Goal: Task Accomplishment & Management: Complete application form

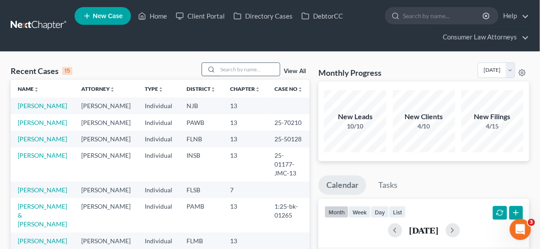
click at [231, 66] on input "search" at bounding box center [249, 69] width 62 height 13
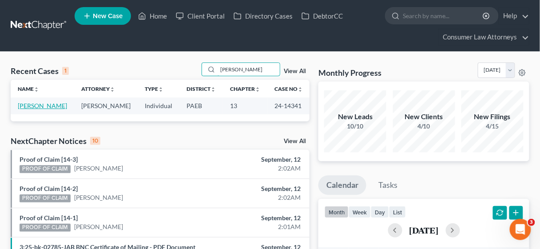
type input "[PERSON_NAME]"
click at [36, 105] on link "[PERSON_NAME]" at bounding box center [42, 106] width 49 height 8
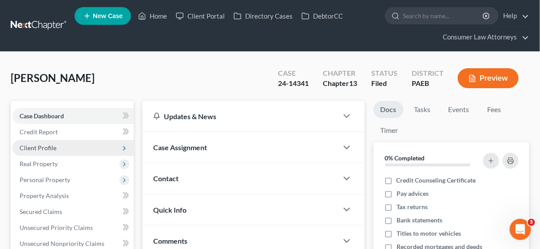
click at [49, 148] on span "Client Profile" at bounding box center [38, 148] width 37 height 8
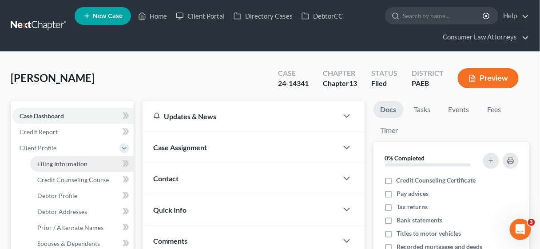
click at [66, 165] on span "Filing Information" at bounding box center [62, 164] width 50 height 8
select select "1"
select select "0"
select select "3"
select select "18"
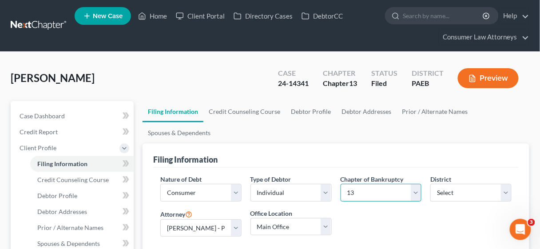
click at [415, 190] on select "Select 7 11 12 13" at bounding box center [380, 193] width 81 height 18
select select "0"
click at [340, 184] on select "Select 7 11 12 13" at bounding box center [380, 193] width 81 height 18
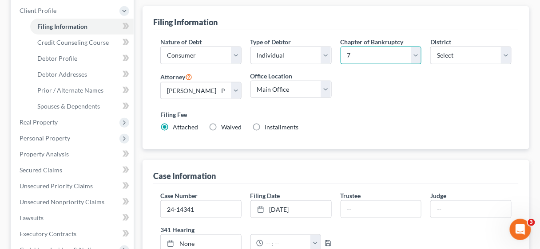
scroll to position [142, 0]
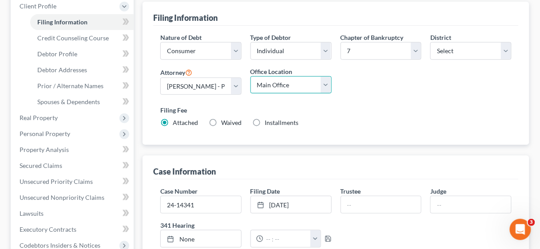
click at [327, 83] on select "Main Office [US_STATE] Office Consumer Law Attorneys [PERSON_NAME] Law Group, P…" at bounding box center [290, 85] width 81 height 18
select select "2"
click at [250, 76] on select "Main Office [US_STATE] Office Consumer Law Attorneys [PERSON_NAME] Law Group, P…" at bounding box center [290, 85] width 81 height 18
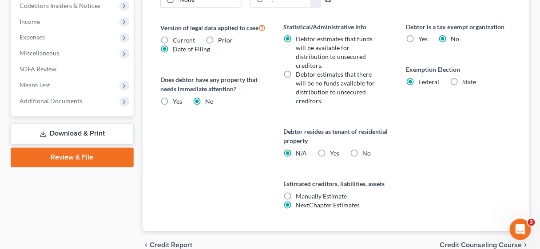
scroll to position [391, 0]
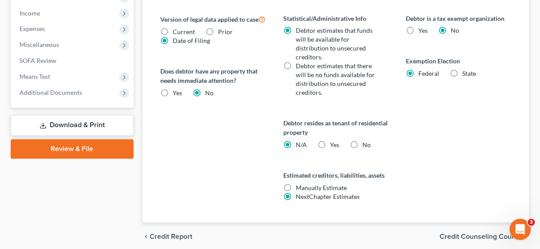
click at [82, 126] on link "Download & Print" at bounding box center [72, 125] width 123 height 21
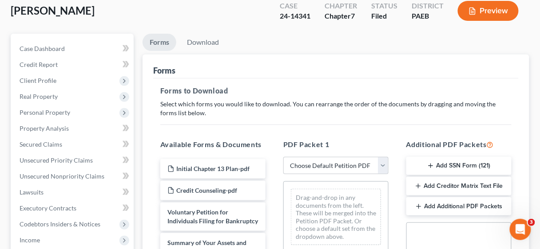
scroll to position [178, 0]
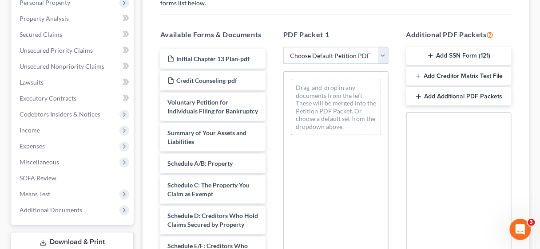
click at [383, 55] on select "Choose Default Petition PDF Packet Complete Bankruptcy Petition (all forms and …" at bounding box center [335, 56] width 105 height 18
select select "0"
click at [283, 47] on select "Choose Default Petition PDF Packet Complete Bankruptcy Petition (all forms and …" at bounding box center [335, 56] width 105 height 18
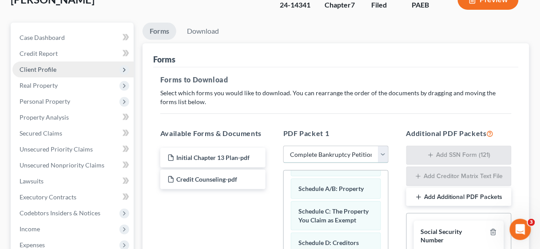
scroll to position [36, 0]
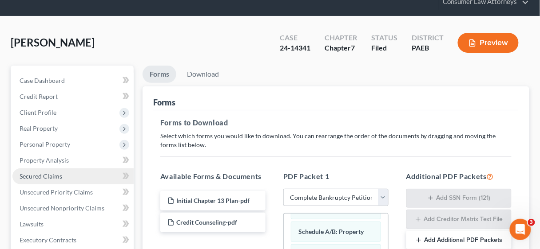
click at [48, 173] on span "Secured Claims" at bounding box center [41, 177] width 43 height 8
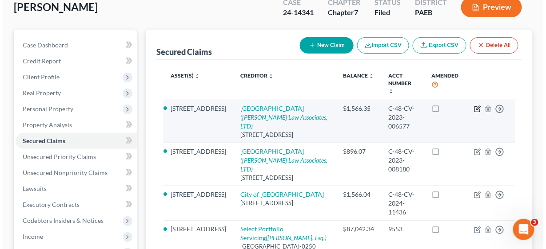
scroll to position [213, 0]
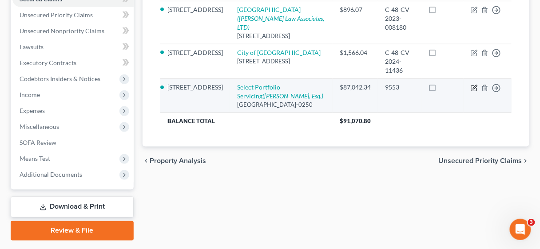
click at [474, 85] on icon "button" at bounding box center [475, 87] width 4 height 4
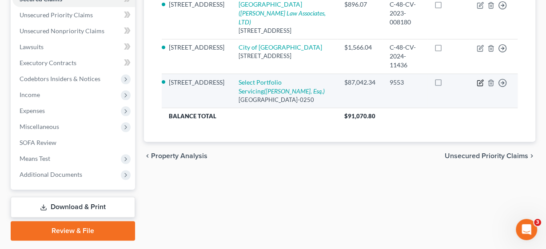
select select "46"
select select "2"
select select "0"
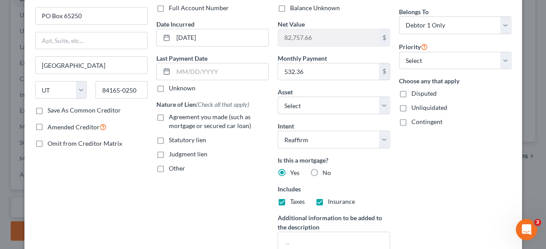
scroll to position [71, 0]
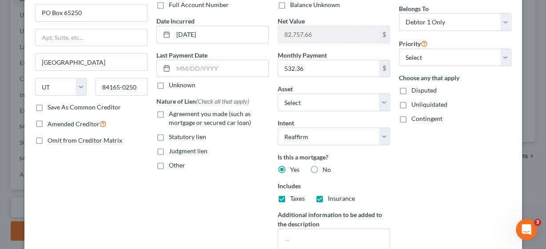
click at [169, 112] on label "Agreement you made (such as mortgage or secured car loan)" at bounding box center [219, 119] width 100 height 18
click at [172, 112] on input "Agreement you made (such as mortgage or secured car loan)" at bounding box center [175, 113] width 6 height 6
checkbox input "true"
click at [380, 135] on select "Select Surrender Redeem Reaffirm Avoid Other" at bounding box center [333, 137] width 112 height 18
select select "0"
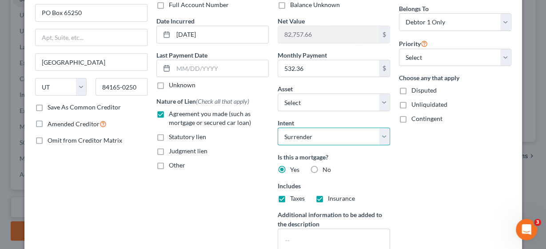
click at [277, 128] on select "Select Surrender Redeem Reaffirm Avoid Other" at bounding box center [333, 137] width 112 height 18
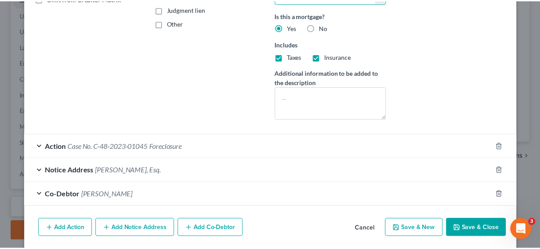
scroll to position [241, 0]
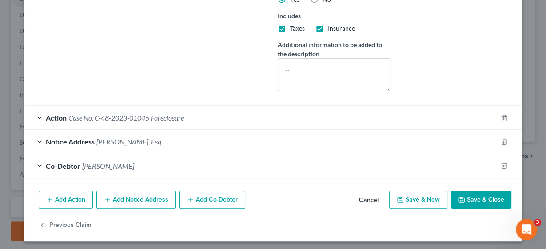
click at [469, 198] on button "Save & Close" at bounding box center [481, 200] width 60 height 19
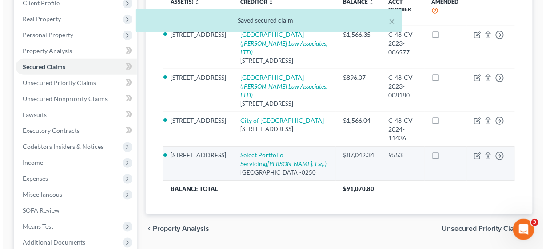
scroll to position [142, 0]
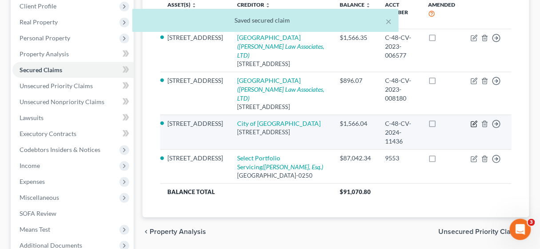
click at [472, 121] on icon "button" at bounding box center [474, 124] width 7 height 7
select select "39"
select select "2"
select select "0"
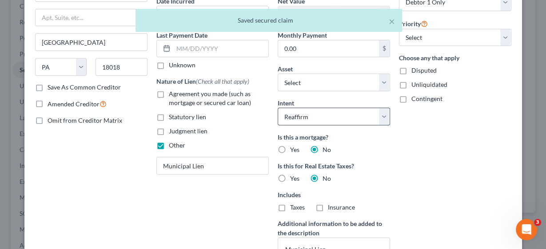
scroll to position [107, 0]
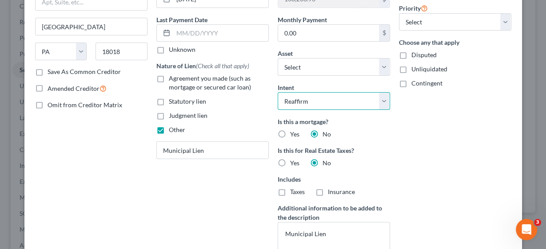
click at [383, 99] on select "Select Surrender Redeem Reaffirm Avoid Other" at bounding box center [333, 101] width 112 height 18
select select "0"
click at [277, 92] on select "Select Surrender Redeem Reaffirm Avoid Other" at bounding box center [333, 101] width 112 height 18
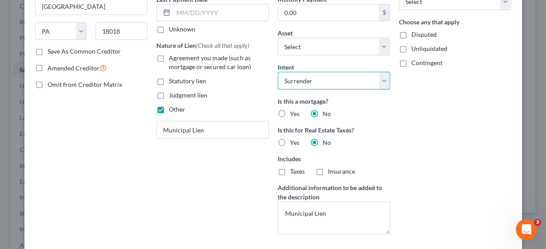
scroll to position [198, 0]
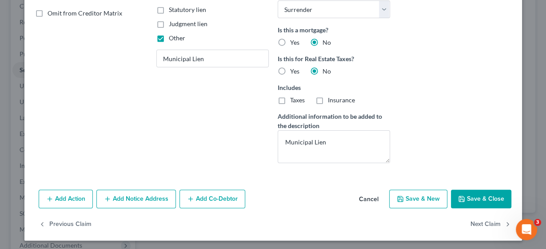
click at [476, 200] on button "Save & Close" at bounding box center [481, 199] width 60 height 19
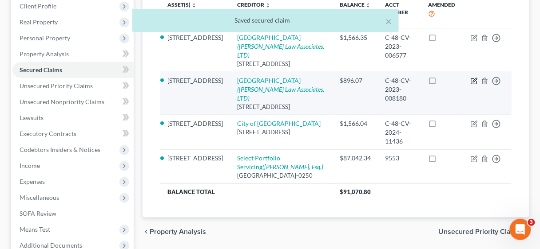
click at [476, 78] on icon "button" at bounding box center [474, 81] width 7 height 7
select select "39"
select select "2"
select select "0"
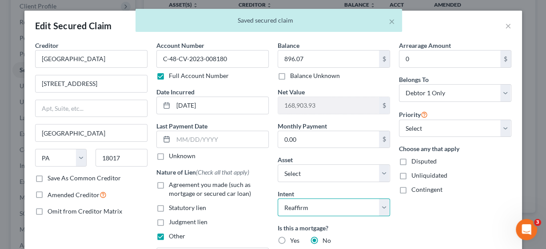
click at [380, 208] on select "Select Surrender Redeem Reaffirm Avoid Other" at bounding box center [333, 208] width 112 height 18
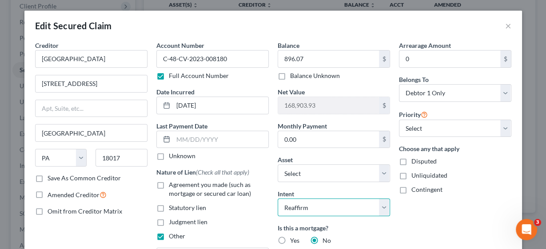
select select "0"
click at [277, 199] on select "Select Surrender Redeem Reaffirm Avoid Other" at bounding box center [333, 208] width 112 height 18
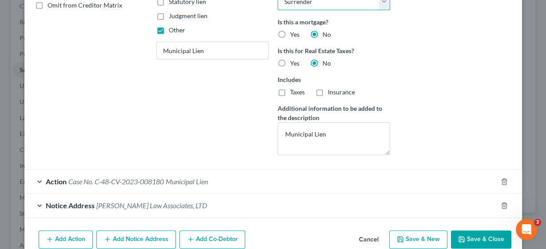
scroll to position [213, 0]
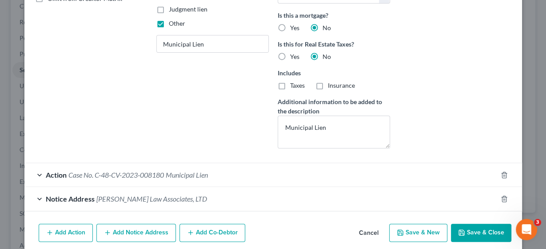
click at [479, 225] on button "Save & Close" at bounding box center [481, 233] width 60 height 19
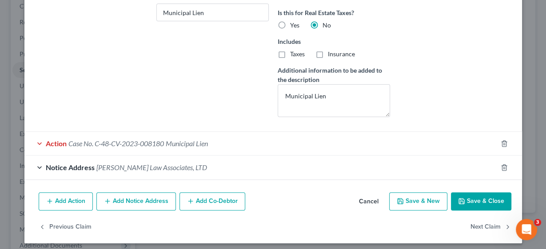
scroll to position [247, 0]
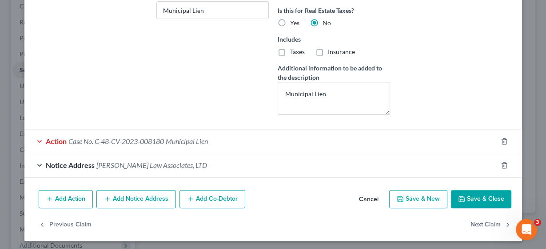
click at [50, 138] on span "Action" at bounding box center [56, 141] width 21 height 8
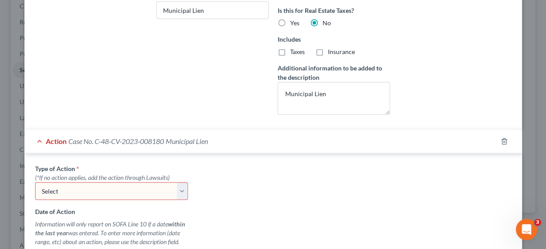
scroll to position [318, 0]
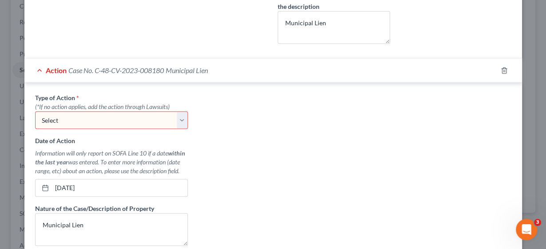
click at [179, 118] on select "Select Repossession Garnishment Foreclosure Personal Injury Attached, Seized, O…" at bounding box center [111, 120] width 153 height 18
click at [35, 111] on select "Select Repossession Garnishment Foreclosure Personal Injury Attached, Seized, O…" at bounding box center [111, 120] width 153 height 18
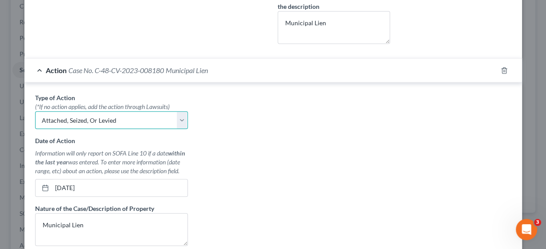
click at [180, 120] on select "Select Repossession Garnishment Foreclosure Personal Injury Attached, Seized, O…" at bounding box center [111, 120] width 153 height 18
select select "2"
click at [35, 111] on select "Select Repossession Garnishment Foreclosure Personal Injury Attached, Seized, O…" at bounding box center [111, 120] width 153 height 18
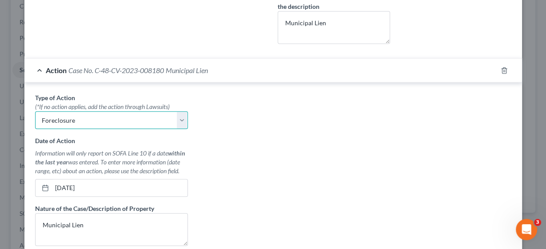
drag, startPoint x: 79, startPoint y: 117, endPoint x: 34, endPoint y: 115, distance: 45.8
click at [35, 115] on select "Select Repossession Garnishment Foreclosure Personal Injury Attached, Seized, O…" at bounding box center [111, 120] width 153 height 18
select select
click at [35, 111] on select "Select Repossession Garnishment Foreclosure Personal Injury Attached, Seized, O…" at bounding box center [111, 120] width 153 height 18
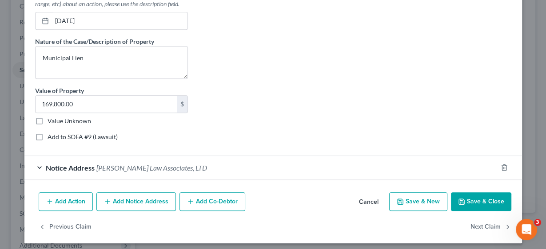
scroll to position [486, 0]
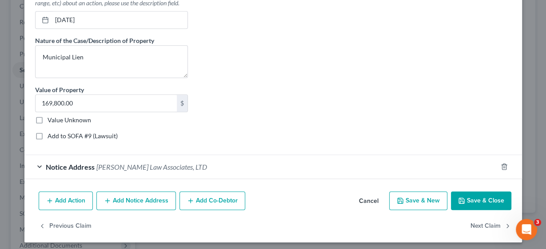
click at [478, 196] on button "Save & Close" at bounding box center [481, 201] width 60 height 19
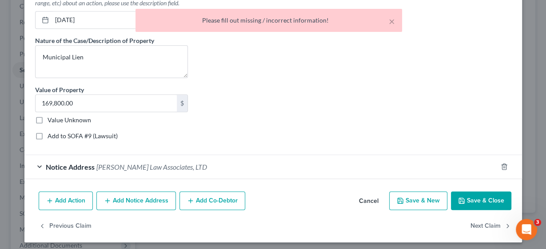
click at [478, 194] on button "Save & Close" at bounding box center [481, 201] width 60 height 19
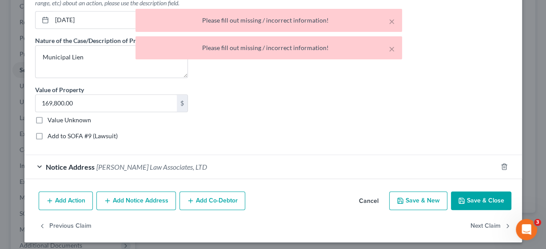
click at [483, 194] on button "Save & Close" at bounding box center [481, 201] width 60 height 19
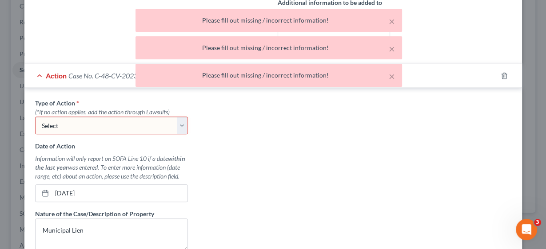
scroll to position [237, 0]
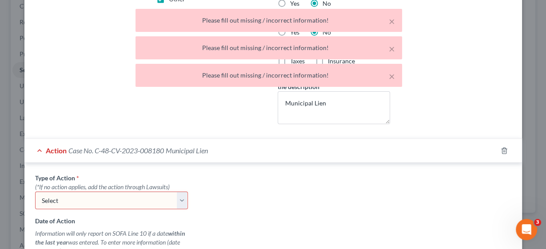
click at [181, 197] on select "Select Repossession Garnishment Foreclosure Personal Injury Attached, Seized, O…" at bounding box center [111, 201] width 153 height 18
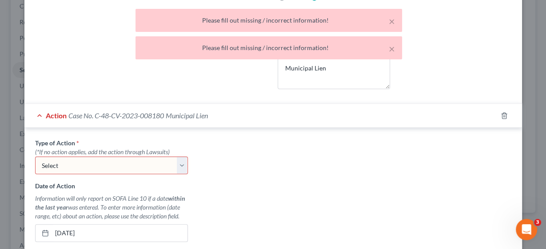
scroll to position [380, 0]
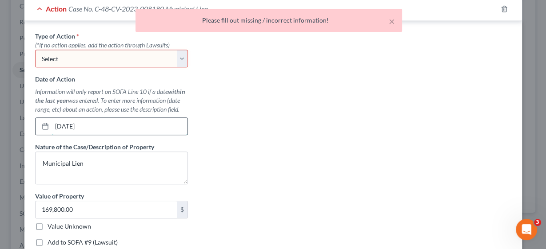
drag, startPoint x: 104, startPoint y: 122, endPoint x: 34, endPoint y: 120, distance: 70.2
click at [35, 120] on div "[DATE]" at bounding box center [111, 127] width 153 height 18
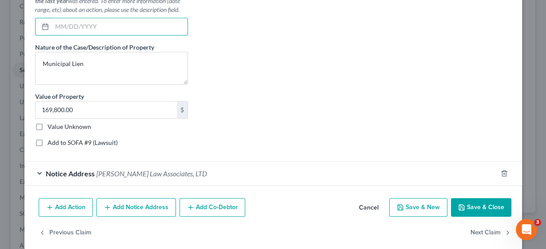
scroll to position [486, 0]
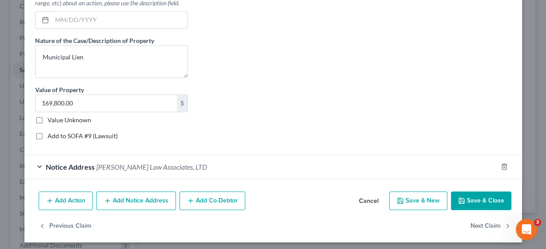
click at [470, 196] on button "Save & Close" at bounding box center [481, 201] width 60 height 19
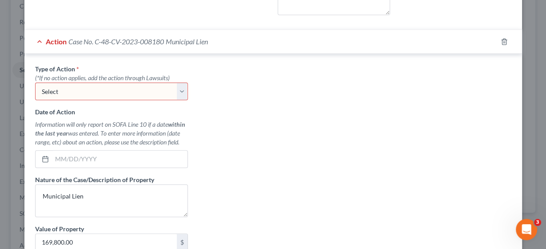
scroll to position [344, 0]
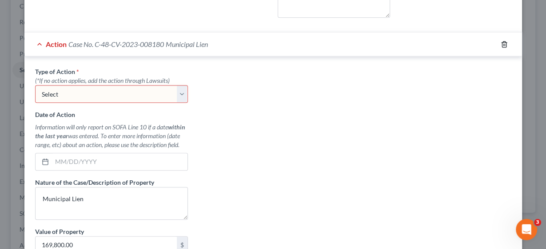
click at [501, 42] on icon "button" at bounding box center [503, 44] width 7 height 7
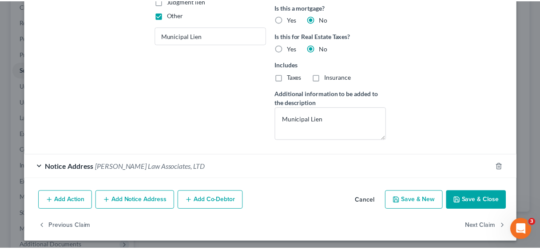
scroll to position [222, 0]
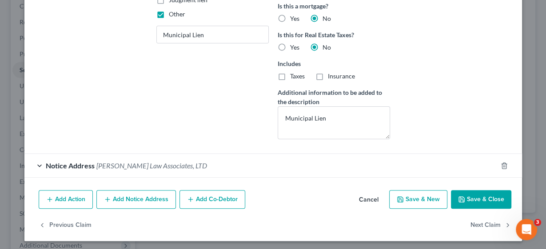
click at [479, 196] on button "Save & Close" at bounding box center [481, 199] width 60 height 19
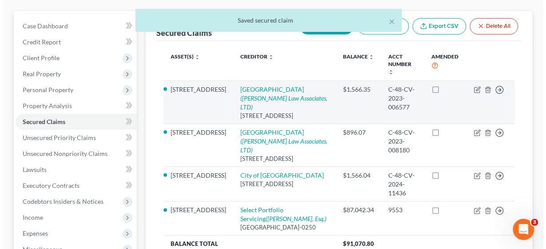
scroll to position [71, 0]
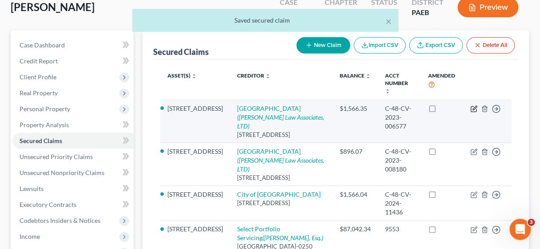
click at [475, 106] on icon "button" at bounding box center [475, 108] width 4 height 4
select select "39"
select select "6"
select select "2"
select select "0"
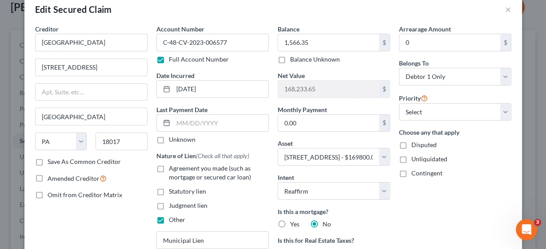
scroll to position [36, 0]
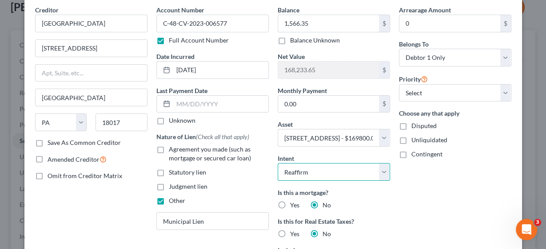
click at [380, 172] on select "Select Surrender Redeem Reaffirm Avoid Other" at bounding box center [333, 172] width 112 height 18
select select "0"
click at [277, 163] on select "Select Surrender Redeem Reaffirm Avoid Other" at bounding box center [333, 172] width 112 height 18
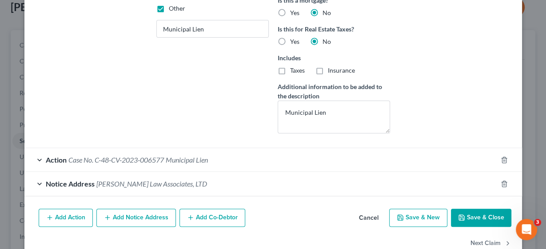
scroll to position [247, 0]
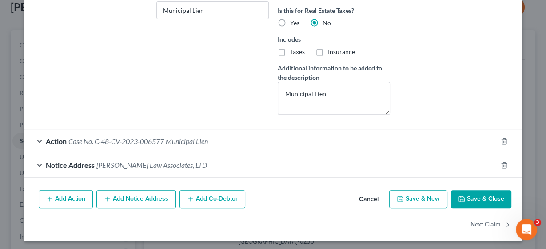
click at [459, 198] on icon "button" at bounding box center [461, 199] width 7 height 7
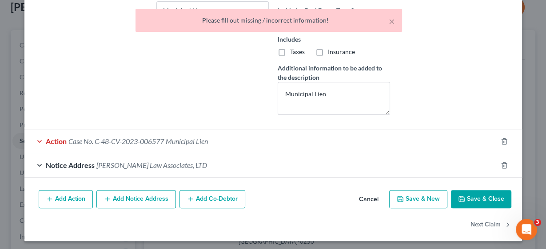
click at [46, 138] on span "Action" at bounding box center [56, 141] width 21 height 8
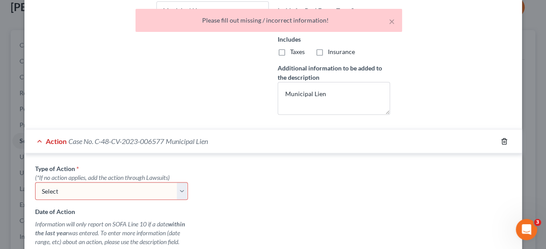
click at [502, 138] on icon "button" at bounding box center [504, 141] width 4 height 6
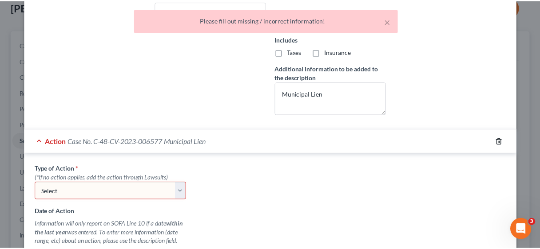
scroll to position [222, 0]
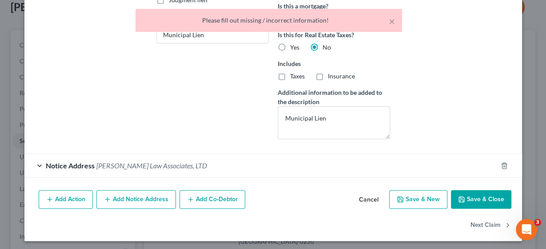
click at [483, 196] on button "Save & Close" at bounding box center [481, 199] width 60 height 19
select select
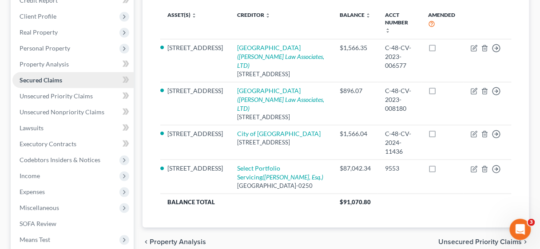
scroll to position [130, 0]
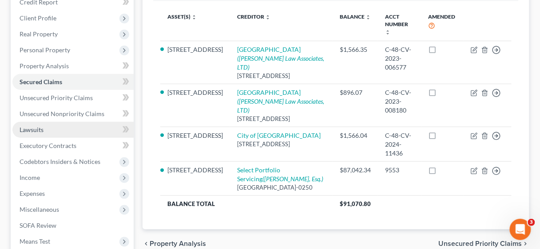
click at [28, 130] on span "Lawsuits" at bounding box center [32, 130] width 24 height 8
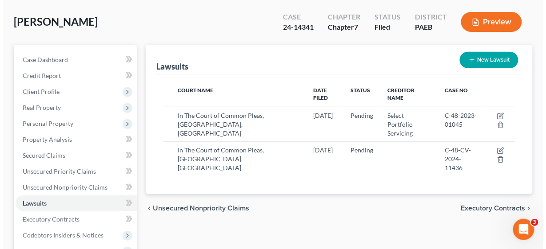
scroll to position [71, 0]
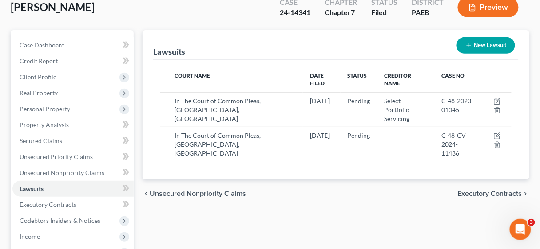
click at [472, 41] on button "New Lawsuit" at bounding box center [485, 45] width 59 height 16
select select "0"
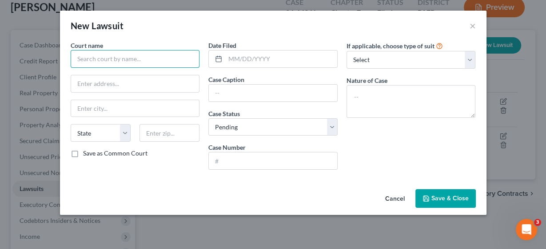
click at [139, 56] on input "text" at bounding box center [135, 59] width 129 height 18
click at [90, 63] on input "text" at bounding box center [135, 59] width 129 height 18
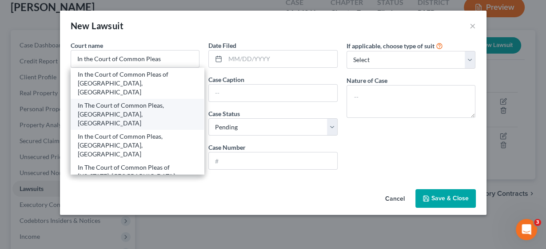
click at [105, 101] on div "In The Court of Common Pleas, [GEOGRAPHIC_DATA], [GEOGRAPHIC_DATA]" at bounding box center [137, 114] width 119 height 27
type input "In The Court of Common Pleas, [GEOGRAPHIC_DATA], [GEOGRAPHIC_DATA]"
type input "[STREET_ADDRESS][US_STATE]"
type input "Easton"
select select "39"
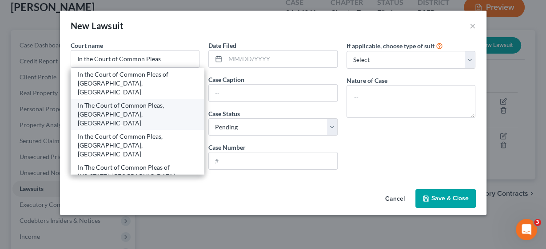
type input "18042"
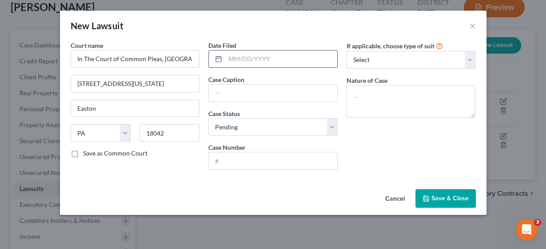
click at [253, 58] on input "text" at bounding box center [281, 59] width 112 height 17
click at [259, 58] on input "text" at bounding box center [281, 59] width 112 height 17
type input "[DATE]"
click at [244, 92] on input "text" at bounding box center [273, 93] width 128 height 17
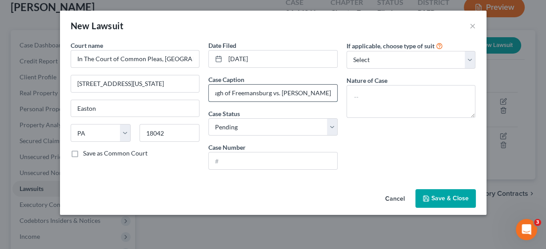
scroll to position [0, 27]
type input "Borough of Freemansburg vs. [PERSON_NAME]"
click at [229, 158] on input "text" at bounding box center [273, 161] width 128 height 17
click at [240, 159] on input "text" at bounding box center [273, 161] width 128 height 17
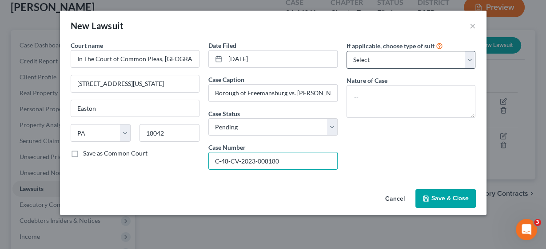
type input "C-48-CV-2023-008180"
click at [468, 61] on select "Select Repossession Garnishment Foreclosure Attached, Seized, Or Levied Other" at bounding box center [410, 60] width 129 height 18
click at [376, 132] on div "If applicable, choose type of suit Select Repossession Garnishment Foreclosure …" at bounding box center [411, 109] width 138 height 136
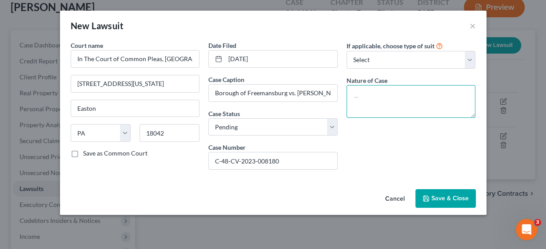
click at [380, 104] on textarea at bounding box center [410, 101] width 129 height 33
type textarea "Municipal Lien"
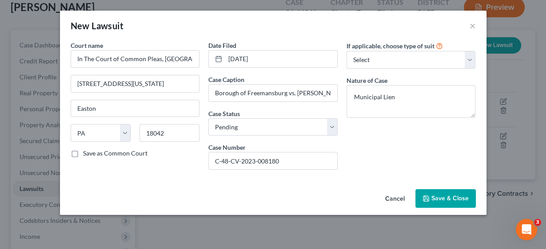
click at [445, 202] on button "Save & Close" at bounding box center [445, 199] width 60 height 19
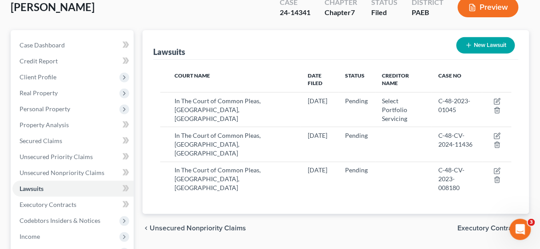
click at [487, 47] on button "New Lawsuit" at bounding box center [485, 45] width 59 height 16
select select "0"
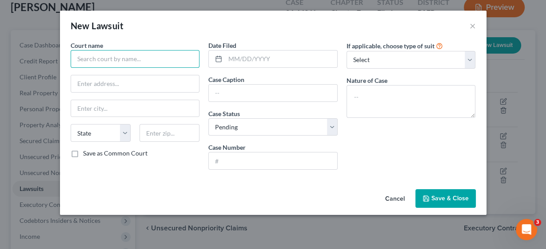
click at [157, 57] on input "text" at bounding box center [135, 59] width 129 height 18
type input "I"
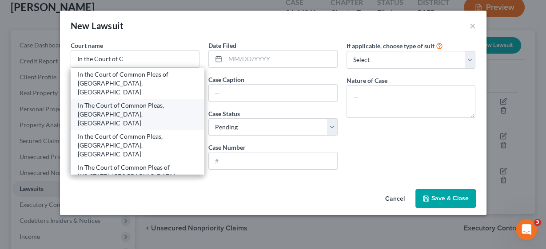
click at [134, 101] on div "In The Court of Common Pleas, [GEOGRAPHIC_DATA], [GEOGRAPHIC_DATA]" at bounding box center [137, 114] width 119 height 27
type input "In The Court of Common Pleas, [GEOGRAPHIC_DATA], [GEOGRAPHIC_DATA]"
type input "[STREET_ADDRESS][US_STATE]"
type input "Easton"
select select "39"
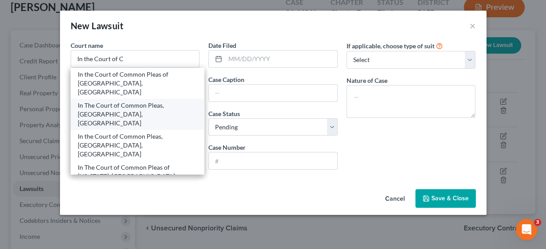
type input "18042"
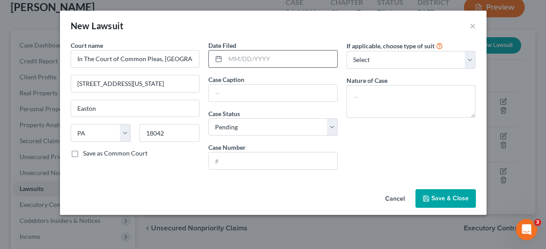
click at [259, 55] on input "text" at bounding box center [281, 59] width 112 height 17
click at [272, 55] on input "text" at bounding box center [281, 59] width 112 height 17
type input "[DATE]"
click at [267, 94] on input "text" at bounding box center [273, 93] width 128 height 17
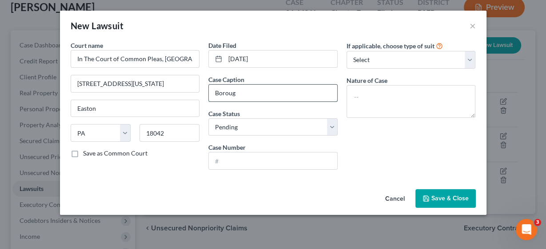
type input "Borough of Freemansburg vs. [PERSON_NAME]"
click at [253, 161] on input "text" at bounding box center [273, 161] width 128 height 17
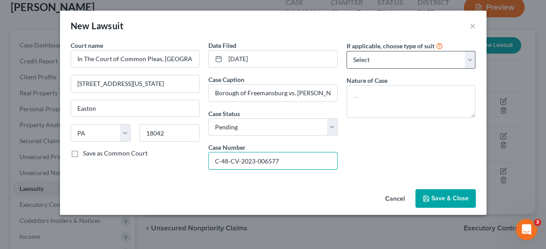
type input "C-48-CV-2023-006577"
click at [472, 63] on select "Select Repossession Garnishment Foreclosure Attached, Seized, Or Levied Other" at bounding box center [410, 60] width 129 height 18
select select "4"
click at [346, 51] on select "Select Repossession Garnishment Foreclosure Attached, Seized, Or Levied Other" at bounding box center [410, 60] width 129 height 18
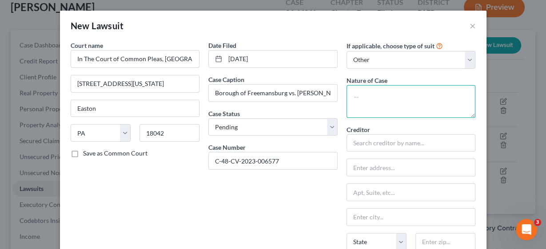
click at [386, 106] on textarea at bounding box center [410, 101] width 129 height 33
type textarea "Municipal Lien"
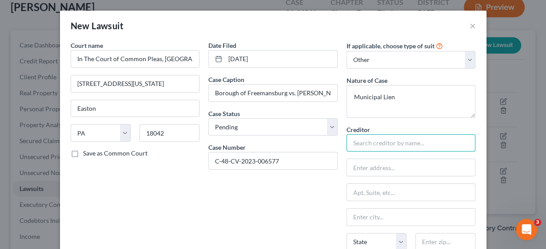
click at [388, 144] on input "text" at bounding box center [410, 143] width 129 height 18
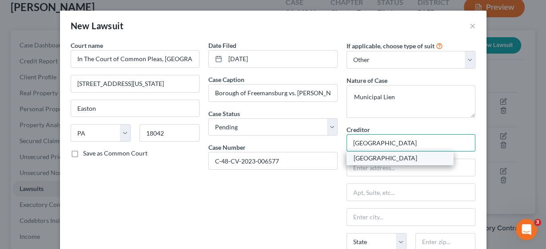
type input "[GEOGRAPHIC_DATA]"
click at [385, 160] on div "[GEOGRAPHIC_DATA]" at bounding box center [399, 158] width 92 height 9
type input "[STREET_ADDRESS]"
type input "[GEOGRAPHIC_DATA]"
select select "39"
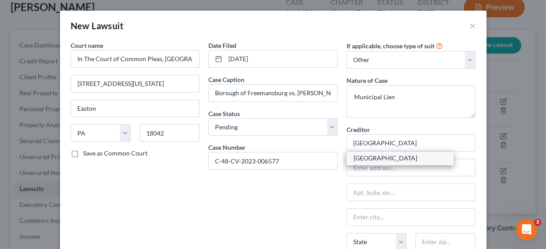
type input "18017"
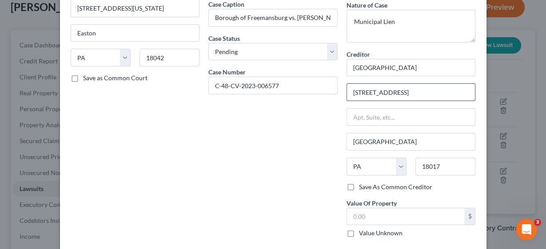
scroll to position [107, 0]
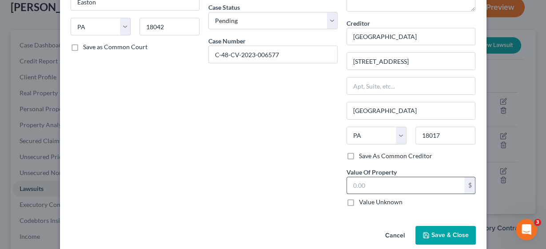
click at [386, 182] on input "text" at bounding box center [406, 186] width 118 height 17
click at [364, 183] on input "text" at bounding box center [406, 186] width 118 height 17
type input "100,000.00"
click at [447, 232] on span "Save & Close" at bounding box center [449, 236] width 37 height 8
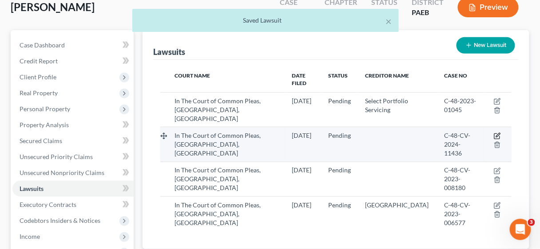
click at [495, 133] on icon "button" at bounding box center [497, 136] width 7 height 7
select select "39"
select select "0"
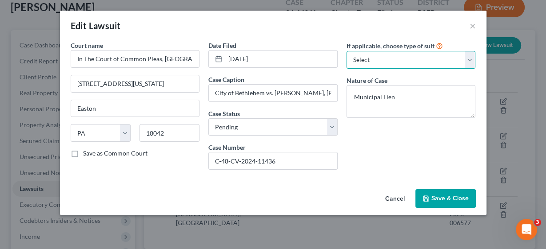
click at [471, 61] on select "Select Repossession Garnishment Foreclosure Attached, Seized, Or Levied Other" at bounding box center [410, 60] width 129 height 18
select select "4"
click at [346, 51] on select "Select Repossession Garnishment Foreclosure Attached, Seized, Or Levied Other" at bounding box center [410, 60] width 129 height 18
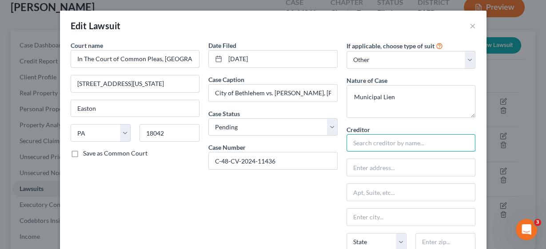
click at [381, 136] on input "text" at bounding box center [410, 143] width 129 height 18
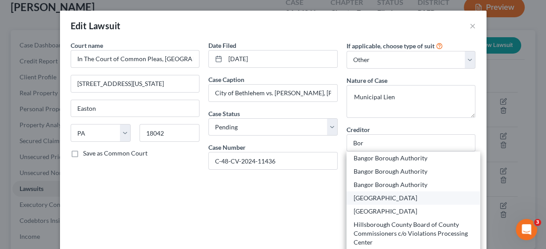
click at [397, 197] on div "[GEOGRAPHIC_DATA]" at bounding box center [412, 198] width 119 height 9
type input "[GEOGRAPHIC_DATA]"
type input "[STREET_ADDRESS]"
type input "[GEOGRAPHIC_DATA]"
select select "39"
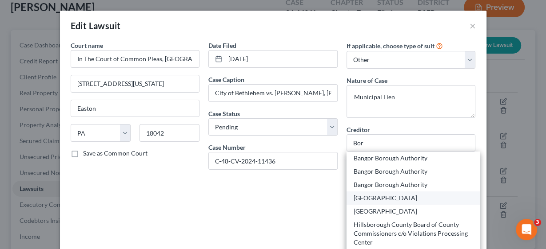
type input "18017"
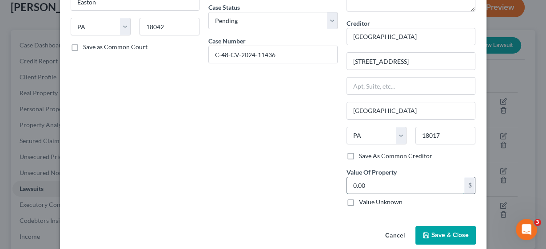
click at [398, 186] on input "0.00" at bounding box center [406, 186] width 118 height 17
type input "100,000.00"
click at [442, 236] on span "Save & Close" at bounding box center [449, 236] width 37 height 8
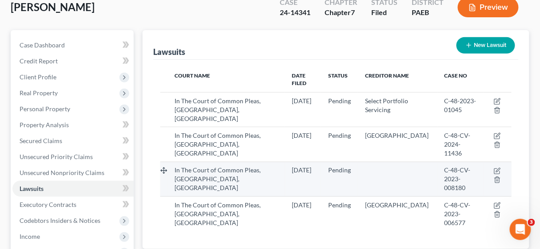
click at [495, 162] on td at bounding box center [497, 179] width 28 height 35
click at [494, 168] on icon "button" at bounding box center [497, 171] width 7 height 7
select select "39"
select select "0"
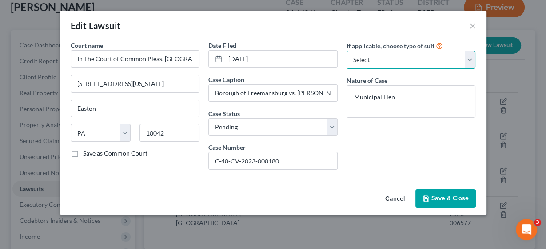
click at [471, 60] on select "Select Repossession Garnishment Foreclosure Attached, Seized, Or Levied Other" at bounding box center [410, 60] width 129 height 18
select select "4"
click at [346, 51] on select "Select Repossession Garnishment Foreclosure Attached, Seized, Or Levied Other" at bounding box center [410, 60] width 129 height 18
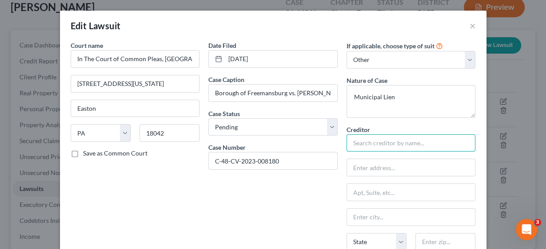
click at [377, 141] on input "text" at bounding box center [410, 143] width 129 height 18
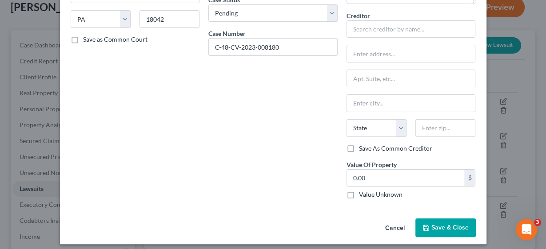
scroll to position [117, 0]
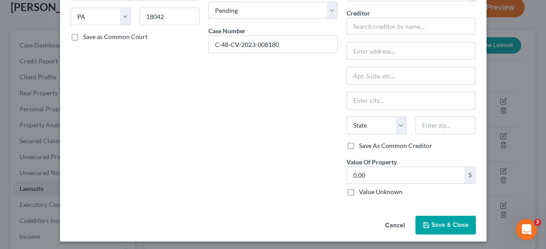
click at [392, 221] on button "Cancel" at bounding box center [395, 226] width 34 height 18
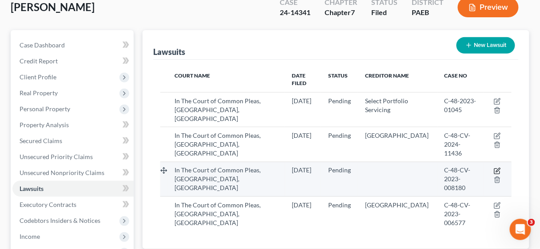
click at [497, 168] on icon "button" at bounding box center [498, 170] width 4 height 4
select select "39"
select select "0"
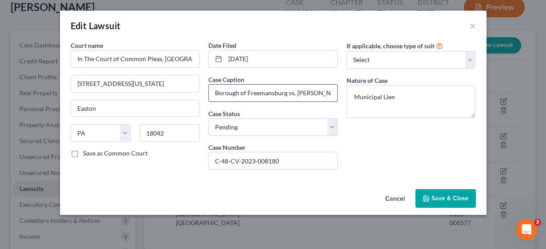
drag, startPoint x: 285, startPoint y: 93, endPoint x: 211, endPoint y: 89, distance: 74.2
click at [211, 89] on input "Borough of Freemansburg vs. [PERSON_NAME]" at bounding box center [273, 93] width 128 height 17
type input "City of Bethlehem vs. [PERSON_NAME]"
drag, startPoint x: 285, startPoint y: 162, endPoint x: 211, endPoint y: 161, distance: 74.1
click at [211, 161] on input "C-48-CV-2023-008180" at bounding box center [273, 161] width 128 height 17
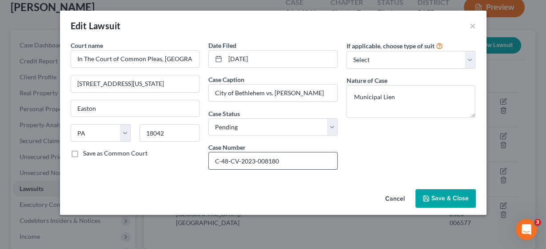
click at [249, 162] on input "C-48-CV-2023-008180" at bounding box center [273, 161] width 128 height 17
click at [241, 159] on input "C-48-CV-2023-008180" at bounding box center [273, 161] width 128 height 17
drag, startPoint x: 241, startPoint y: 159, endPoint x: 310, endPoint y: 162, distance: 68.9
click at [310, 162] on input "C-48-CV-2023-008180" at bounding box center [273, 161] width 128 height 17
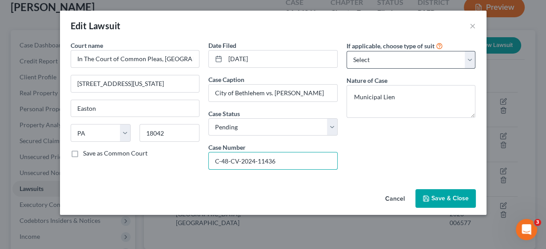
type input "C-48-CV-2024-11436"
click at [470, 60] on select "Select Repossession Garnishment Foreclosure Attached, Seized, Or Levied Other" at bounding box center [410, 60] width 129 height 18
select select "4"
click at [346, 51] on select "Select Repossession Garnishment Foreclosure Attached, Seized, Or Levied Other" at bounding box center [410, 60] width 129 height 18
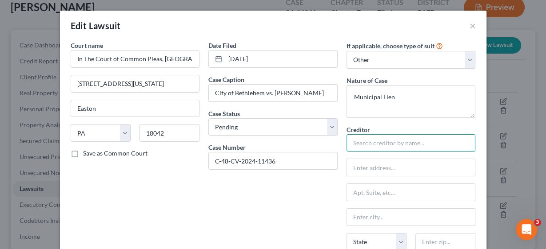
click at [370, 142] on input "text" at bounding box center [410, 143] width 129 height 18
type input "City of [GEOGRAPHIC_DATA]"
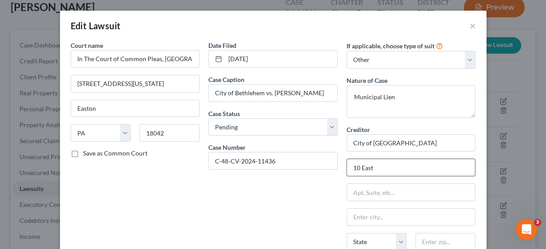
type input "[STREET_ADDRESS]"
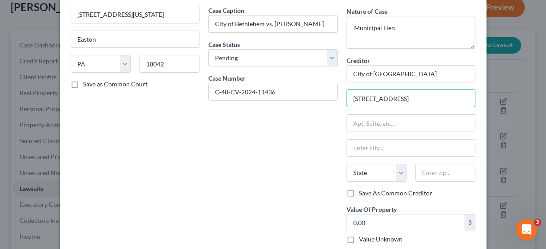
scroll to position [71, 0]
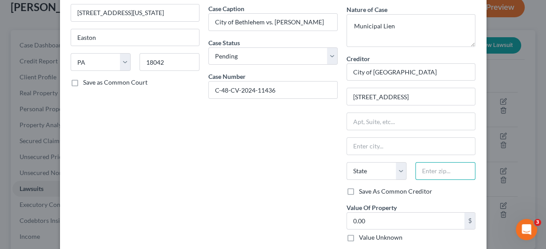
click at [439, 174] on input "text" at bounding box center [445, 171] width 60 height 18
type input "18018"
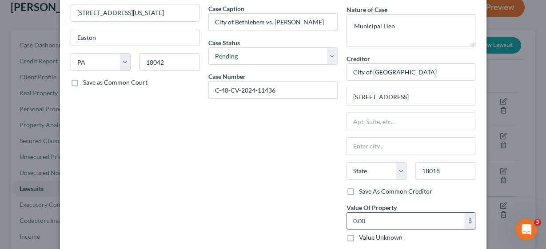
type input "[GEOGRAPHIC_DATA]"
select select "39"
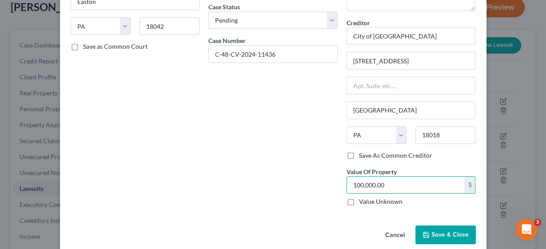
scroll to position [117, 0]
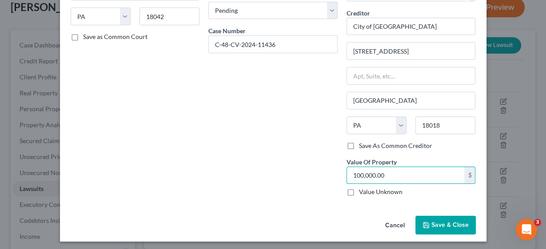
type input "100,000.00"
click at [439, 222] on span "Save & Close" at bounding box center [449, 225] width 37 height 8
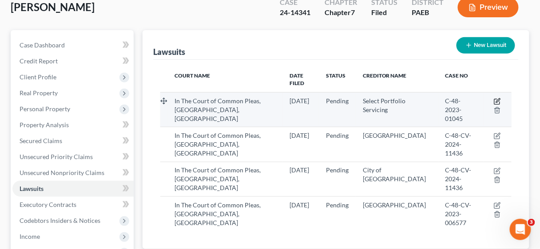
click at [497, 99] on icon "button" at bounding box center [498, 101] width 4 height 4
select select "39"
select select "0"
select select "2"
select select "46"
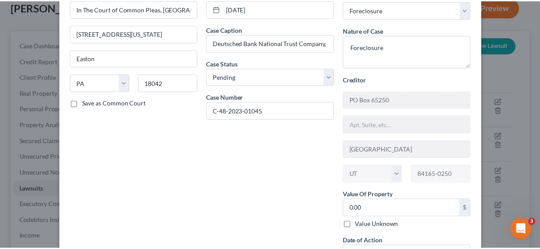
scroll to position [117, 0]
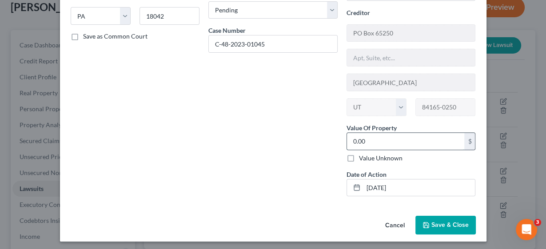
click at [395, 142] on input "0.00" at bounding box center [406, 141] width 118 height 17
type input "100,000.00"
click at [443, 227] on button "Save & Close" at bounding box center [445, 225] width 60 height 19
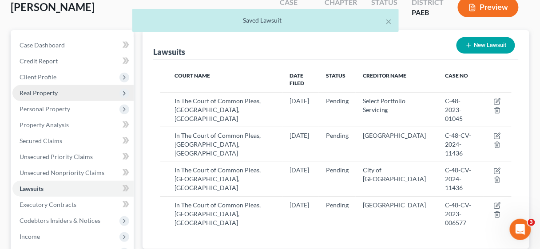
click at [20, 93] on span "Real Property" at bounding box center [39, 93] width 38 height 8
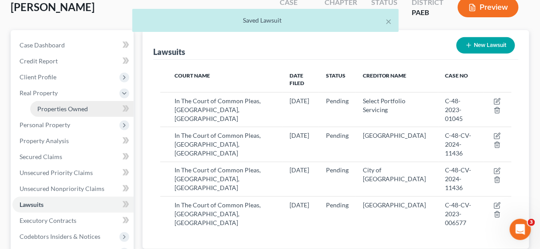
click at [59, 108] on span "Properties Owned" at bounding box center [62, 109] width 51 height 8
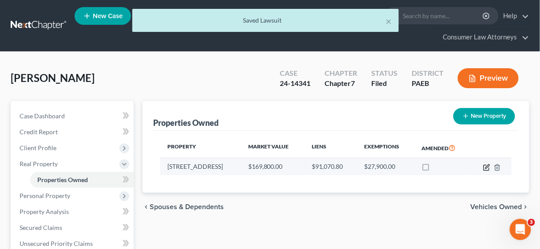
click at [486, 167] on icon "button" at bounding box center [487, 167] width 4 height 4
select select "39"
select select "0"
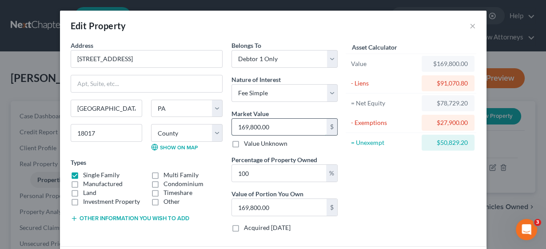
click at [294, 127] on input "169,800.00" at bounding box center [279, 127] width 95 height 17
type input "1"
type input "1.00"
type input "10"
type input "10.00"
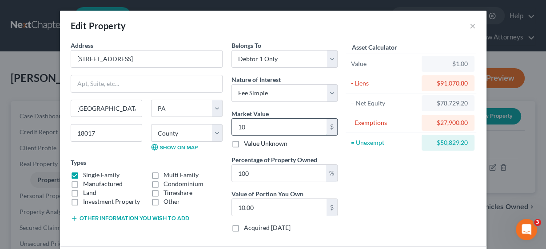
type input "100"
type input "100.00"
type input "1000"
type input "1,000.00"
type input "1,0000"
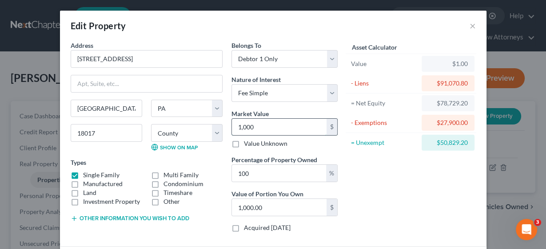
type input "10,000.00"
type input "10,0000"
type input "100,000.00"
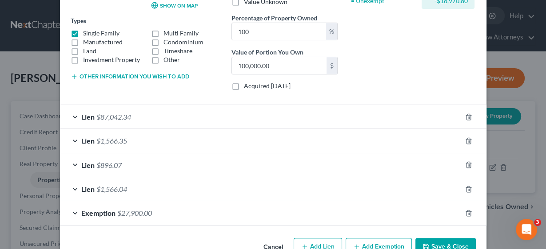
scroll to position [164, 0]
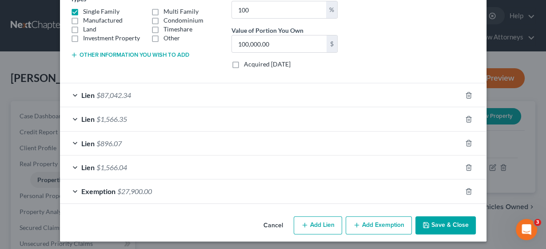
type input "100,000.00"
click at [89, 189] on span "Exemption" at bounding box center [98, 191] width 34 height 8
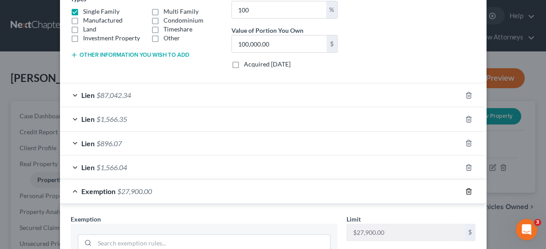
click at [465, 188] on icon "button" at bounding box center [468, 191] width 7 height 7
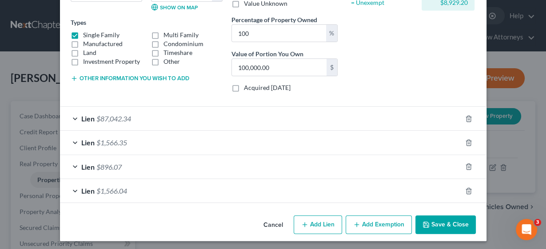
scroll to position [140, 0]
click at [405, 220] on button "Add Exemption" at bounding box center [378, 225] width 66 height 19
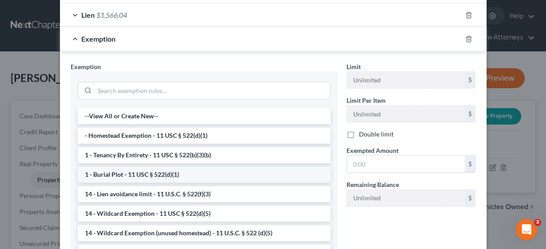
scroll to position [318, 0]
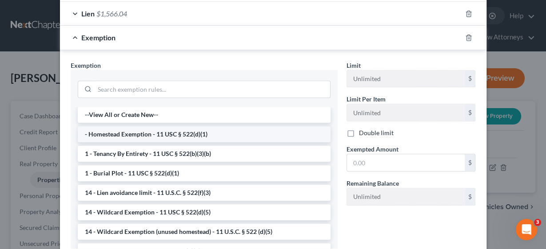
click at [176, 133] on li "- Homestead Exemption - 11 USC § 522(d)(1)" at bounding box center [204, 135] width 253 height 16
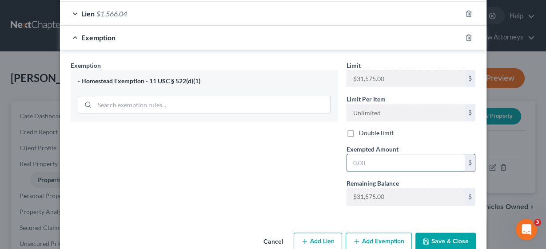
click at [400, 156] on input "text" at bounding box center [406, 162] width 118 height 17
type input "8,929.20"
click at [437, 238] on button "Save & Close" at bounding box center [445, 242] width 60 height 19
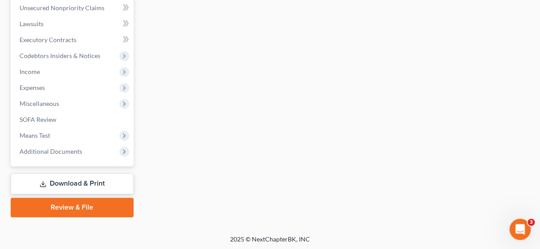
scroll to position [253, 0]
click at [69, 182] on link "Download & Print" at bounding box center [72, 184] width 123 height 21
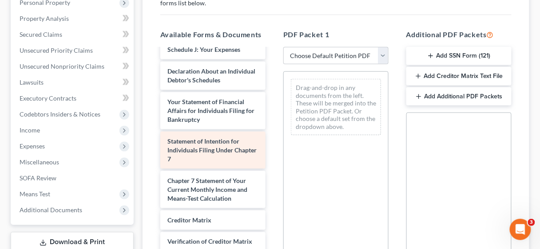
scroll to position [320, 0]
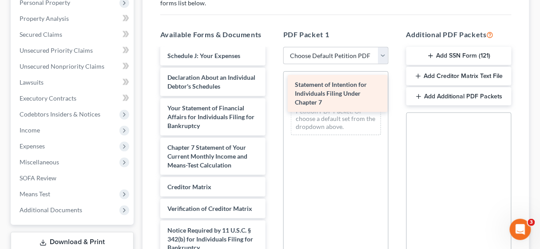
drag, startPoint x: 216, startPoint y: 154, endPoint x: 343, endPoint y: 90, distance: 142.9
click at [273, 90] on div "Statement of Intention for Individuals Filing Under Chapter 7 Initial Chapter 1…" at bounding box center [212, 21] width 119 height 535
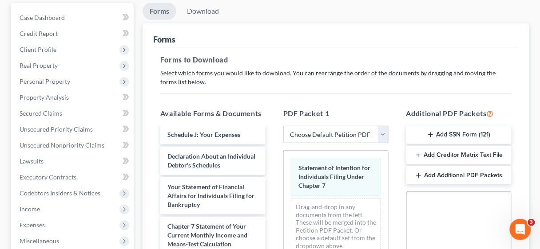
scroll to position [0, 0]
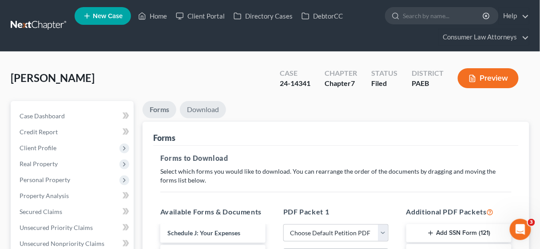
click at [202, 103] on link "Download" at bounding box center [203, 109] width 46 height 17
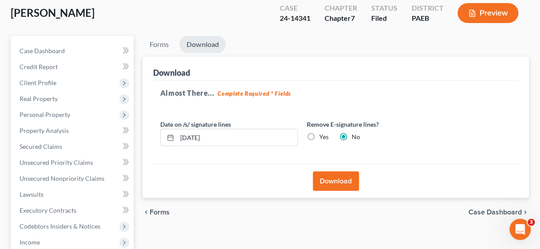
scroll to position [71, 0]
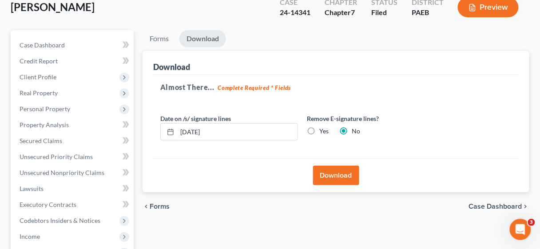
click at [333, 174] on button "Download" at bounding box center [336, 176] width 46 height 20
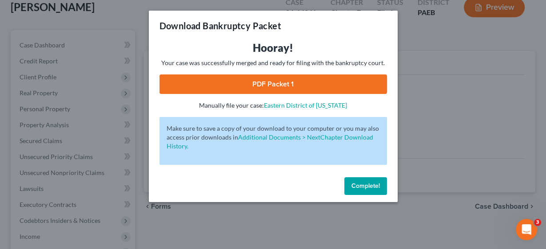
click at [285, 83] on link "PDF Packet 1" at bounding box center [272, 85] width 227 height 20
click at [365, 181] on button "Complete!" at bounding box center [365, 187] width 43 height 18
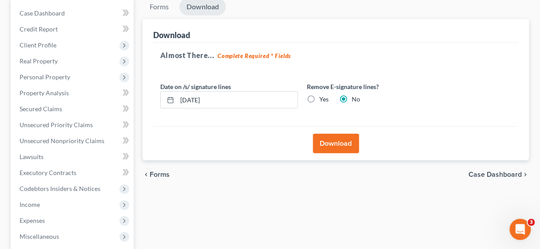
scroll to position [237, 0]
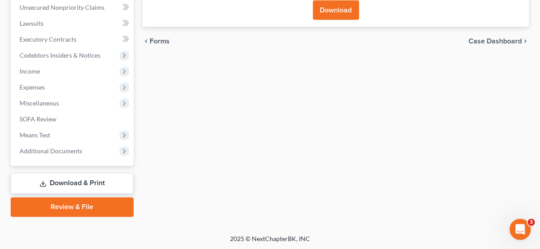
click at [72, 207] on link "Review & File" at bounding box center [72, 208] width 123 height 20
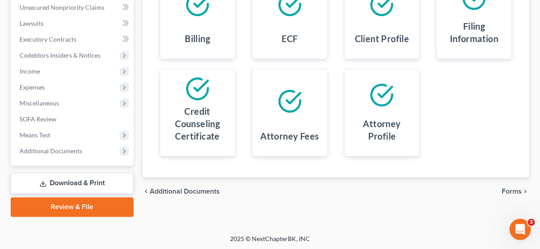
click at [91, 178] on link "Download & Print" at bounding box center [72, 184] width 123 height 21
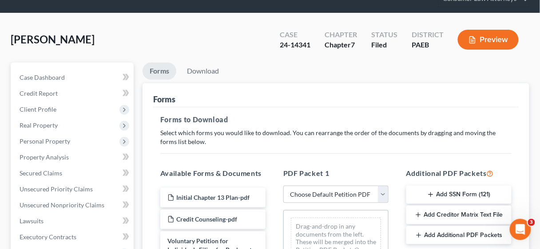
scroll to position [107, 0]
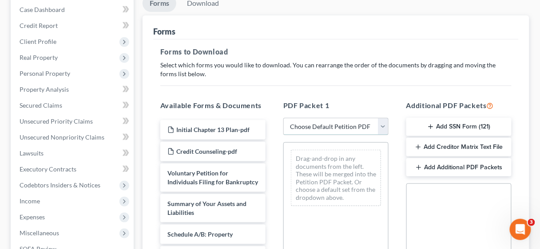
click at [384, 124] on select "Choose Default Petition PDF Packet Complete Bankruptcy Petition (all forms and …" at bounding box center [335, 127] width 105 height 18
select select "0"
click at [283, 118] on select "Choose Default Petition PDF Packet Complete Bankruptcy Petition (all forms and …" at bounding box center [335, 127] width 105 height 18
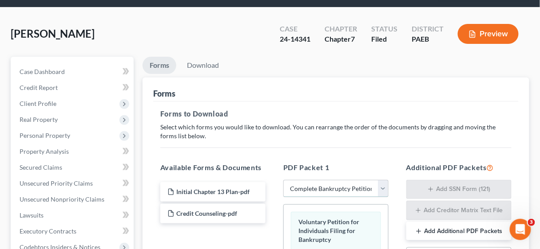
scroll to position [0, 0]
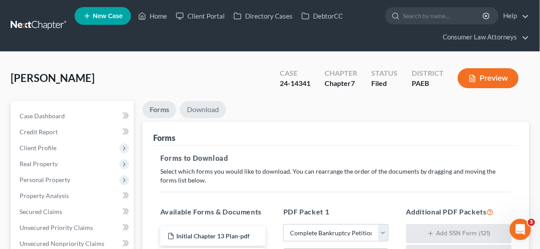
click at [200, 107] on link "Download" at bounding box center [203, 109] width 46 height 17
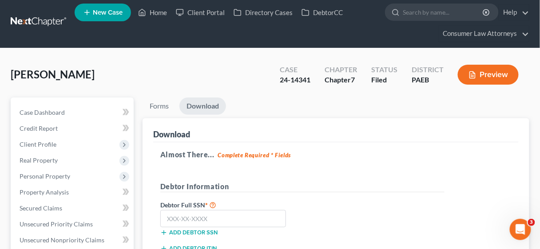
scroll to position [107, 0]
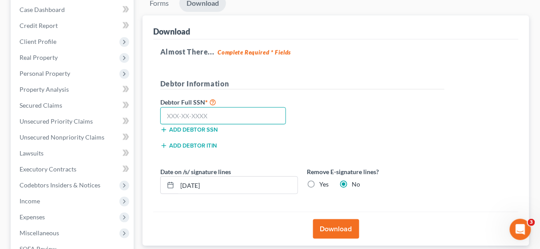
click at [181, 119] on input "text" at bounding box center [223, 116] width 126 height 18
click at [319, 183] on label "Yes" at bounding box center [323, 184] width 9 height 9
click at [323, 183] on input "Yes" at bounding box center [326, 183] width 6 height 6
radio input "true"
radio input "false"
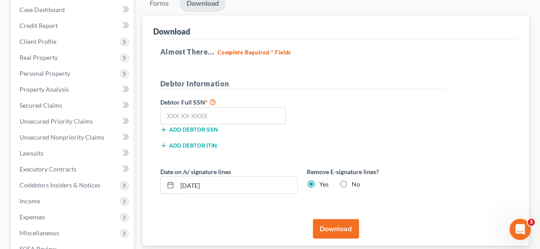
click at [338, 224] on button "Download" at bounding box center [336, 230] width 46 height 20
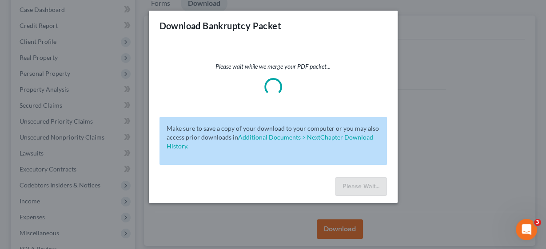
click at [438, 105] on div "Download Bankruptcy Packet Please wait while we merge your PDF packet... Make s…" at bounding box center [273, 124] width 546 height 249
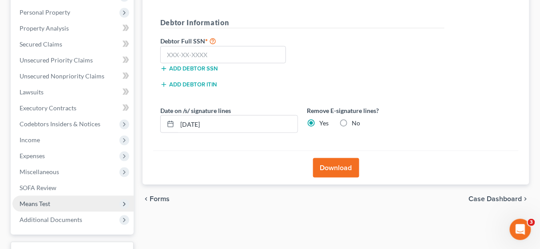
scroll to position [178, 0]
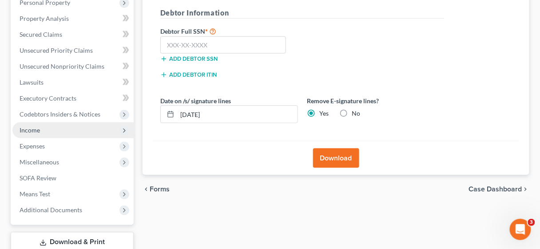
click at [27, 127] on span "Income" at bounding box center [30, 131] width 20 height 8
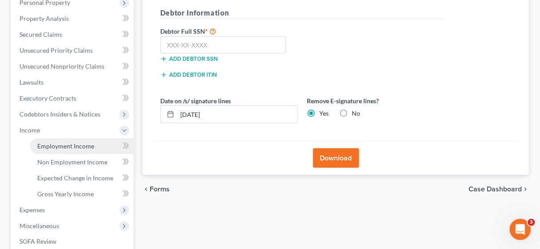
click at [68, 148] on span "Employment Income" at bounding box center [65, 146] width 57 height 8
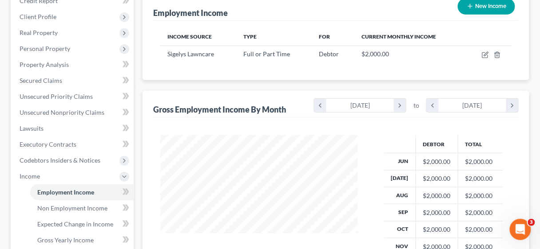
scroll to position [142, 0]
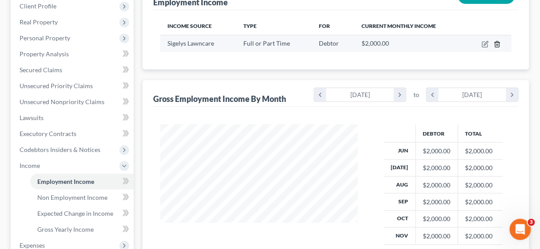
click at [498, 45] on icon "button" at bounding box center [497, 44] width 7 height 7
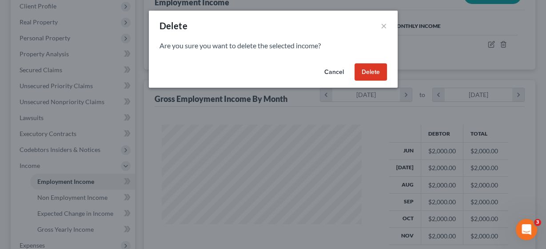
click at [366, 74] on button "Delete" at bounding box center [370, 72] width 32 height 18
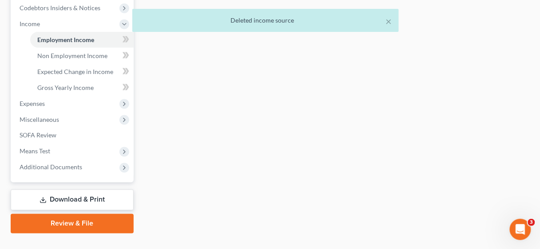
scroll to position [301, 0]
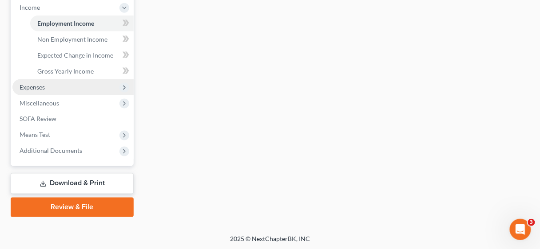
click at [34, 85] on span "Expenses" at bounding box center [32, 87] width 25 height 8
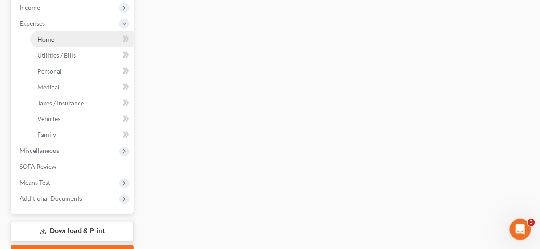
click at [50, 36] on span "Home" at bounding box center [45, 40] width 17 height 8
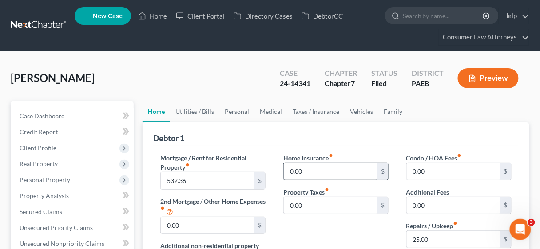
scroll to position [71, 0]
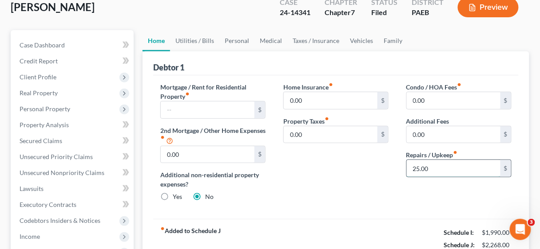
click at [439, 170] on input "25.00" at bounding box center [454, 168] width 94 height 17
click at [196, 40] on link "Utilities / Bills" at bounding box center [194, 40] width 49 height 21
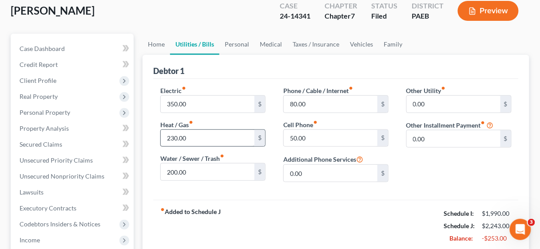
scroll to position [71, 0]
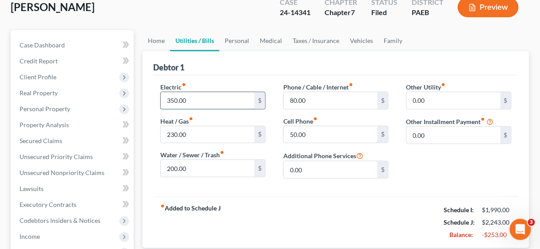
click at [202, 97] on input "350.00" at bounding box center [208, 100] width 94 height 17
click at [196, 132] on input "230.00" at bounding box center [208, 135] width 94 height 17
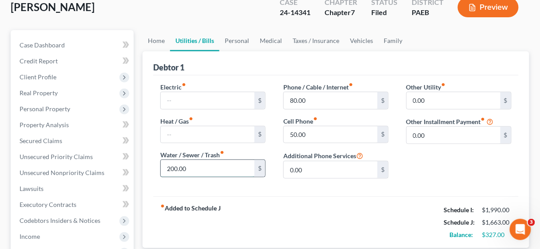
click at [194, 171] on input "200.00" at bounding box center [208, 168] width 94 height 17
click at [320, 101] on input "80.00" at bounding box center [331, 100] width 94 height 17
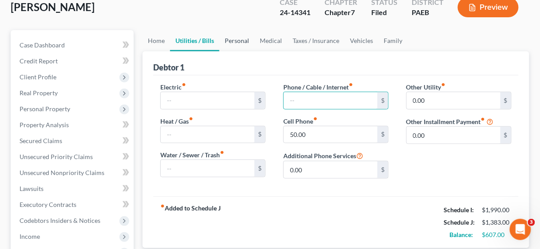
click at [239, 40] on link "Personal" at bounding box center [236, 40] width 35 height 21
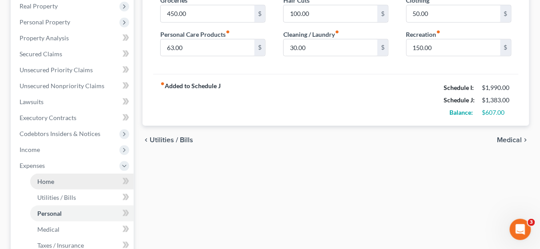
scroll to position [178, 0]
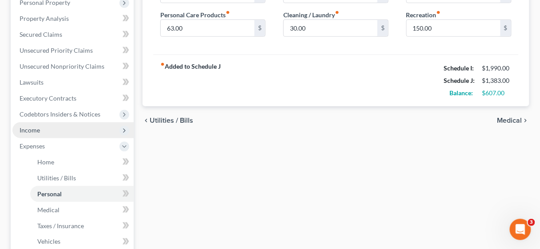
click at [35, 128] on span "Income" at bounding box center [30, 131] width 20 height 8
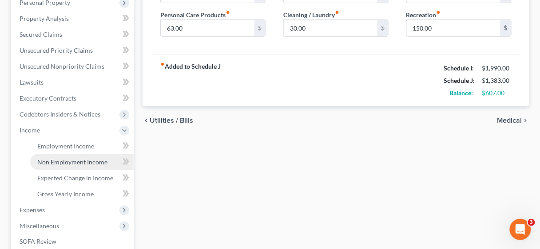
click at [65, 160] on span "Non Employment Income" at bounding box center [72, 162] width 70 height 8
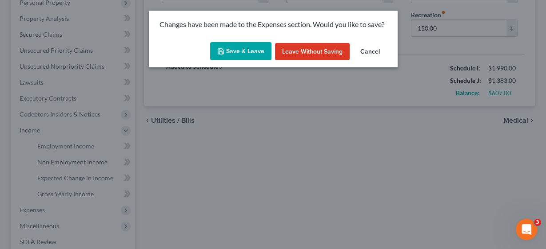
click at [239, 46] on button "Save & Leave" at bounding box center [240, 51] width 61 height 19
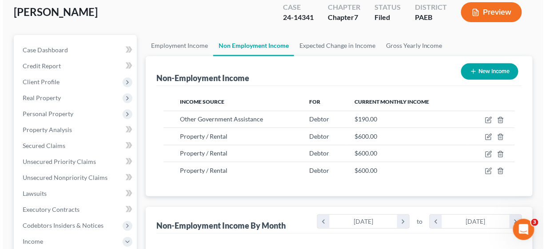
scroll to position [71, 0]
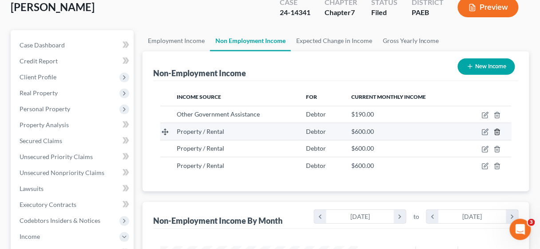
click at [495, 131] on icon "button" at bounding box center [497, 132] width 7 height 7
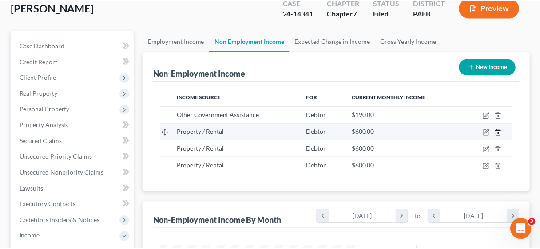
scroll to position [158, 218]
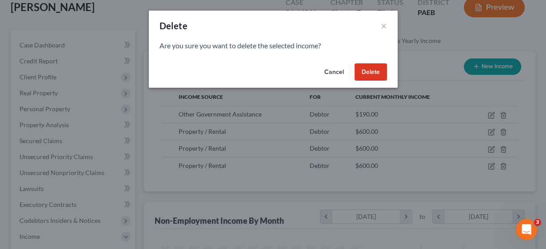
click at [364, 72] on button "Delete" at bounding box center [370, 72] width 32 height 18
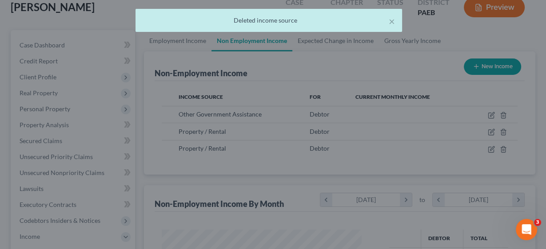
scroll to position [0, 0]
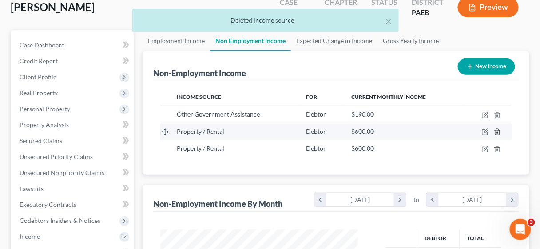
click at [498, 131] on icon "button" at bounding box center [497, 132] width 7 height 7
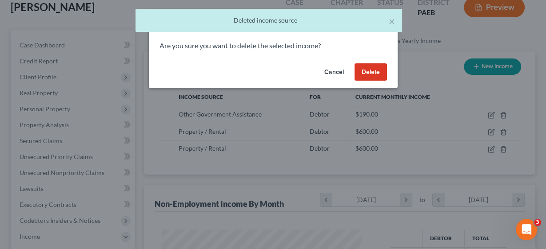
click at [363, 72] on button "Delete" at bounding box center [370, 72] width 32 height 18
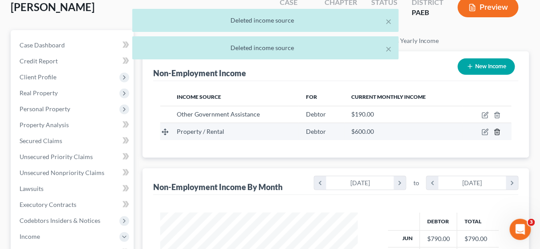
click at [498, 133] on line "button" at bounding box center [498, 133] width 0 height 2
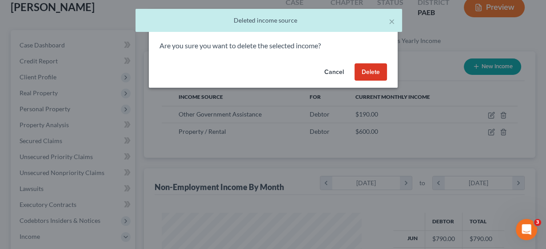
click at [371, 70] on button "Delete" at bounding box center [370, 72] width 32 height 18
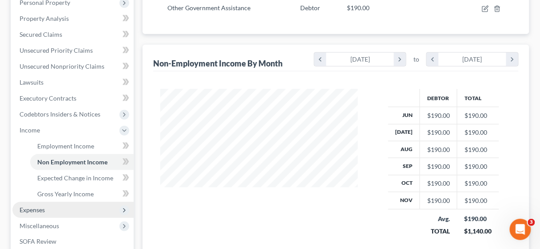
click at [36, 211] on span "Expenses" at bounding box center [32, 210] width 25 height 8
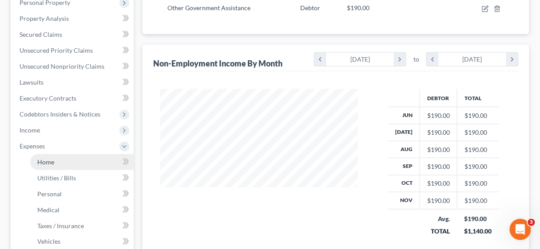
click at [46, 161] on span "Home" at bounding box center [45, 162] width 17 height 8
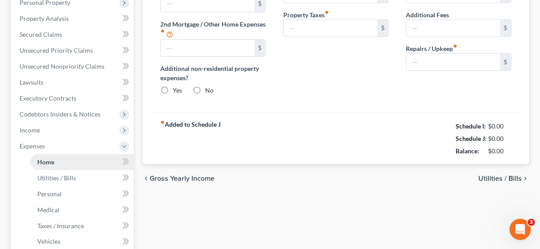
type input "0.00"
radio input "true"
type input "0.00"
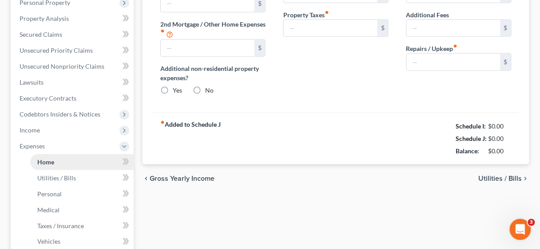
type input "0.00"
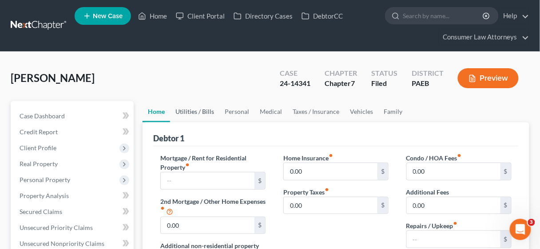
click at [206, 113] on link "Utilities / Bills" at bounding box center [194, 111] width 49 height 21
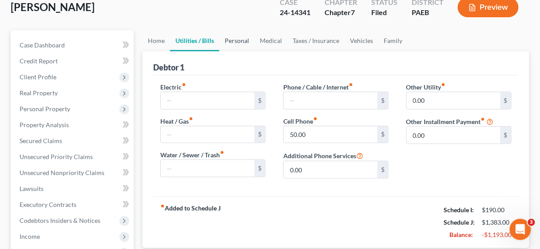
click at [242, 42] on link "Personal" at bounding box center [236, 40] width 35 height 21
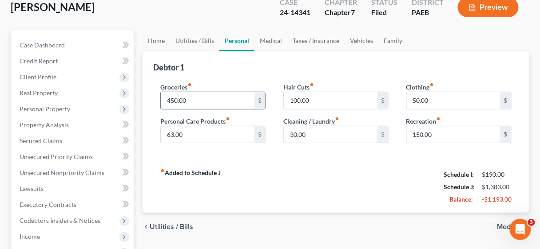
click at [212, 101] on input "450.00" at bounding box center [208, 100] width 94 height 17
type input "100.00"
click at [207, 131] on input "63.00" at bounding box center [208, 135] width 94 height 17
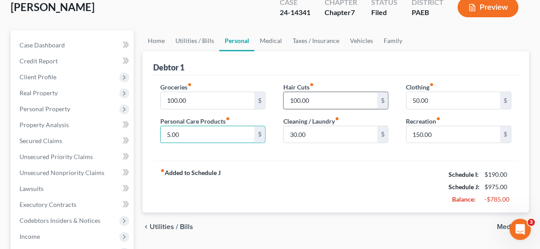
type input "5.00"
click at [340, 95] on input "100.00" at bounding box center [331, 100] width 94 height 17
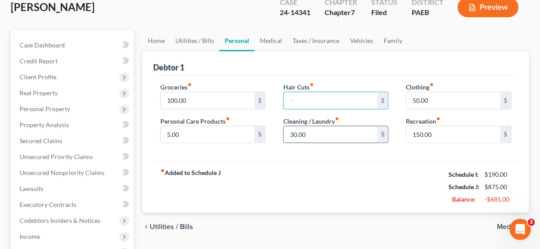
click at [331, 133] on input "30.00" at bounding box center [331, 135] width 94 height 17
type input "5.00"
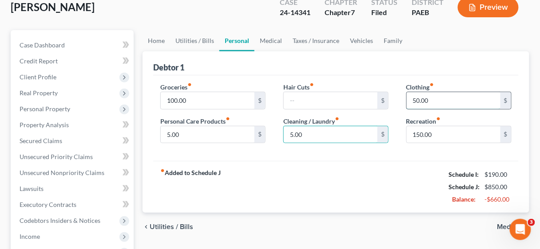
click at [431, 100] on input "50.00" at bounding box center [454, 100] width 94 height 17
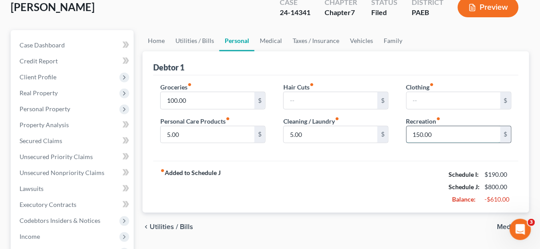
click at [437, 133] on input "150.00" at bounding box center [454, 135] width 94 height 17
click at [271, 38] on link "Medical" at bounding box center [270, 40] width 33 height 21
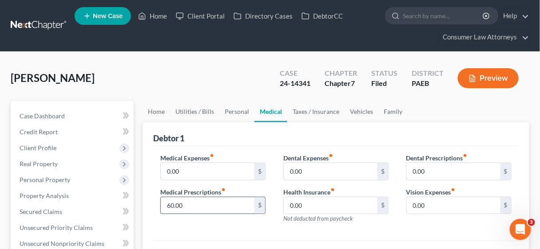
click at [210, 205] on input "60.00" at bounding box center [208, 206] width 94 height 17
click at [305, 112] on link "Taxes / Insurance" at bounding box center [315, 111] width 57 height 21
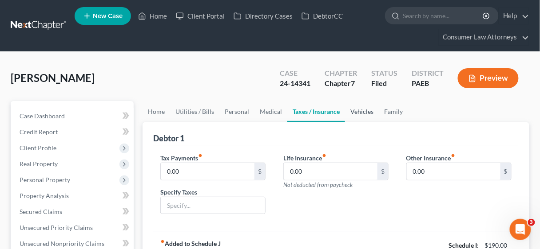
click at [356, 111] on link "Vehicles" at bounding box center [362, 111] width 34 height 21
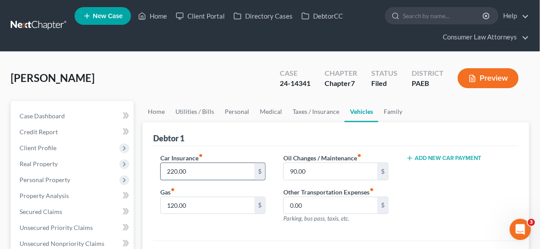
click at [209, 171] on input "220.00" at bounding box center [208, 171] width 94 height 17
click at [188, 203] on input "120.00" at bounding box center [208, 206] width 94 height 17
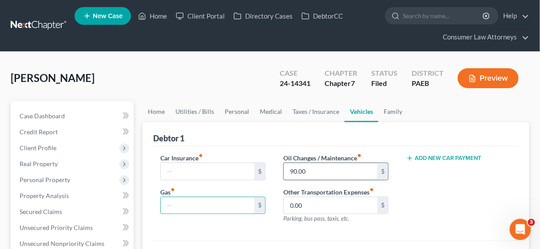
click at [312, 173] on input "90.00" at bounding box center [331, 171] width 94 height 17
click at [386, 110] on link "Family" at bounding box center [392, 111] width 29 height 21
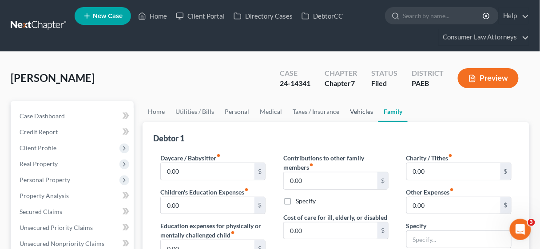
click at [351, 110] on link "Vehicles" at bounding box center [361, 111] width 34 height 21
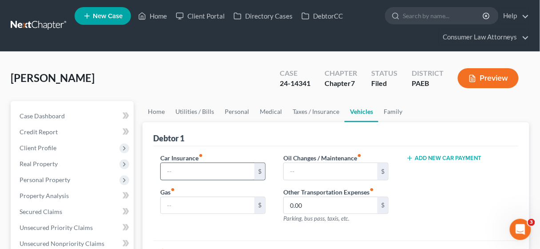
click at [193, 168] on input "text" at bounding box center [208, 171] width 94 height 17
type input "120.00"
click at [187, 202] on input "text" at bounding box center [208, 206] width 94 height 17
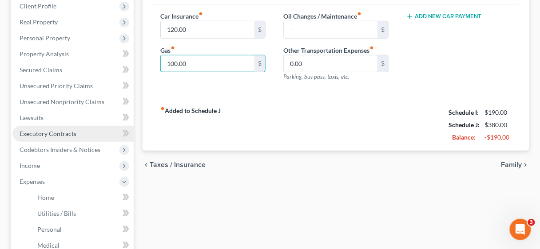
scroll to position [213, 0]
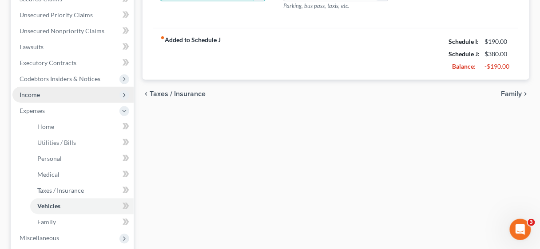
type input "100.00"
click at [30, 89] on span "Income" at bounding box center [72, 95] width 121 height 16
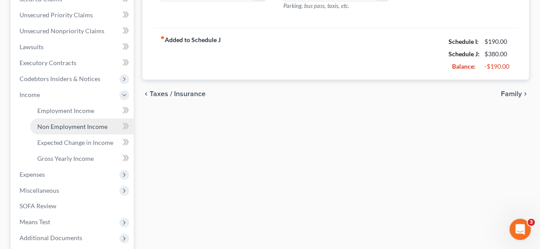
click at [72, 127] on span "Non Employment Income" at bounding box center [72, 127] width 70 height 8
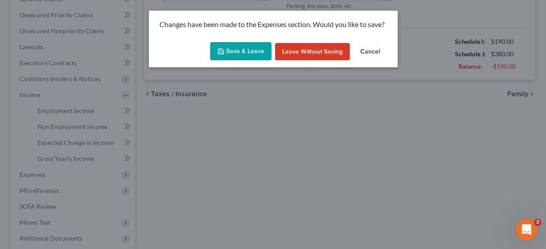
click at [254, 50] on button "Save & Leave" at bounding box center [240, 51] width 61 height 19
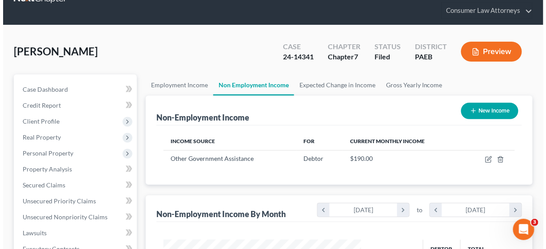
scroll to position [71, 0]
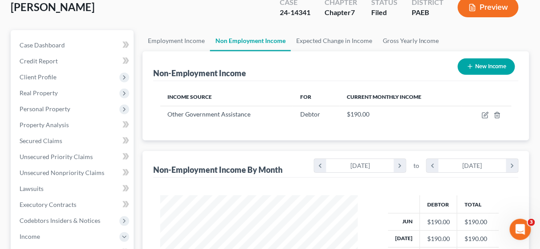
click at [484, 62] on button "New Income" at bounding box center [486, 67] width 57 height 16
select select "0"
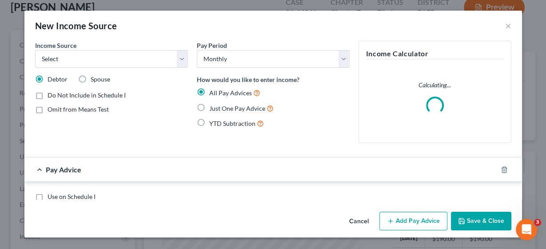
scroll to position [158, 218]
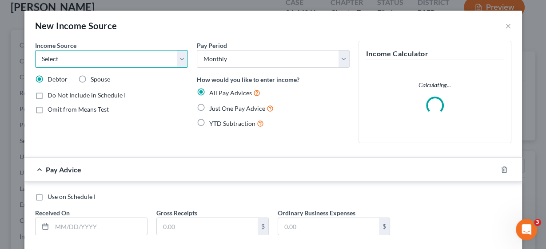
click at [181, 59] on select "Select Unemployment Disability (from employer) Pension Retirement Social Securi…" at bounding box center [111, 59] width 153 height 18
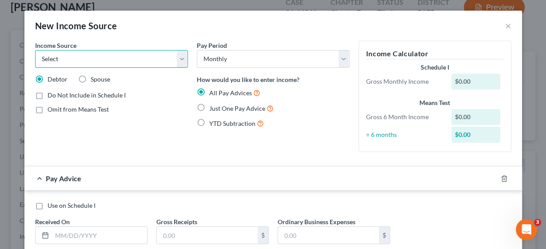
select select "9"
click at [35, 50] on select "Select Unemployment Disability (from employer) Pension Retirement Social Securi…" at bounding box center [111, 59] width 153 height 18
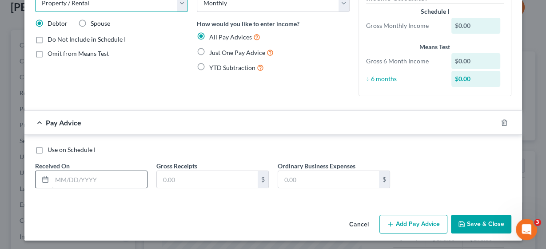
scroll to position [56, 0]
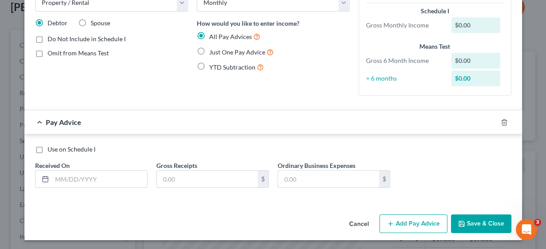
click at [209, 50] on label "Just One Pay Advice" at bounding box center [241, 52] width 64 height 10
click at [213, 50] on input "Just One Pay Advice" at bounding box center [216, 50] width 6 height 6
radio input "true"
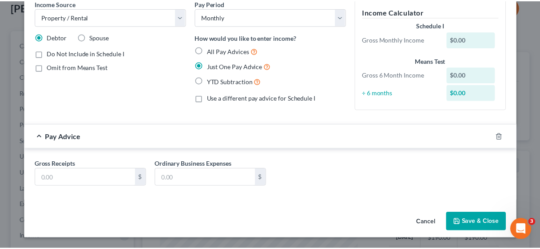
scroll to position [40, 0]
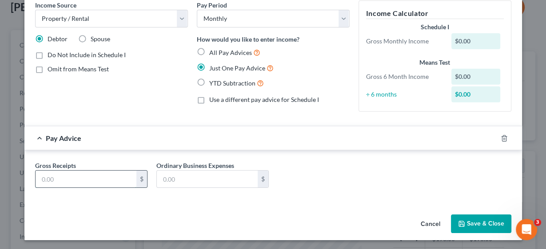
click at [78, 177] on input "text" at bounding box center [86, 179] width 101 height 17
type input "600.00"
click at [460, 221] on icon "button" at bounding box center [461, 224] width 7 height 7
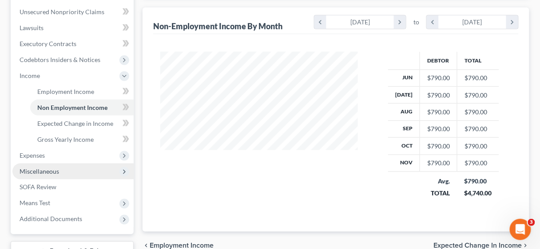
scroll to position [229, 0]
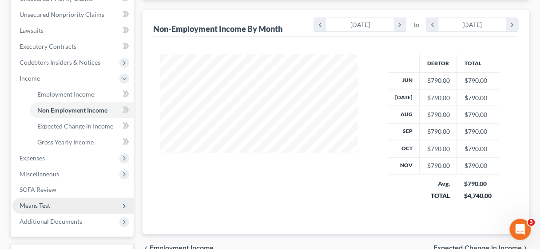
click at [39, 204] on span "Means Test" at bounding box center [35, 206] width 31 height 8
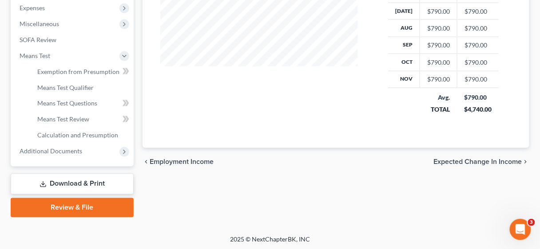
scroll to position [316, 0]
click at [84, 185] on link "Download & Print" at bounding box center [72, 184] width 123 height 21
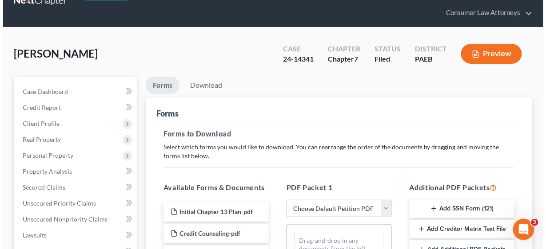
scroll to position [107, 0]
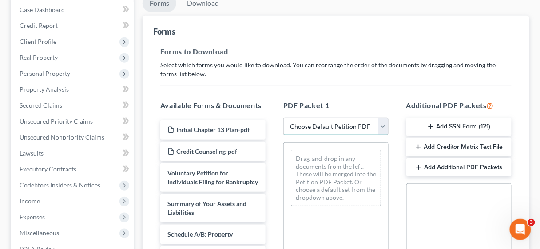
click at [385, 120] on select "Choose Default Petition PDF Packet Complete Bankruptcy Petition (all forms and …" at bounding box center [335, 127] width 105 height 18
select select "0"
click at [283, 118] on select "Choose Default Petition PDF Packet Complete Bankruptcy Petition (all forms and …" at bounding box center [335, 127] width 105 height 18
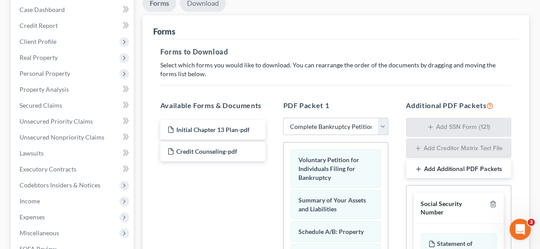
click at [199, 1] on link "Download" at bounding box center [203, 3] width 46 height 17
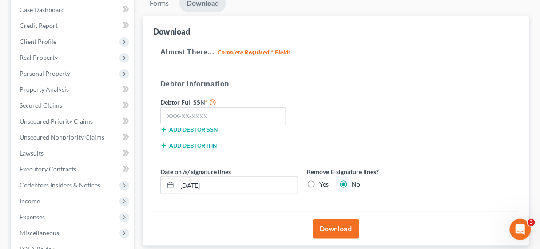
click at [319, 184] on label "Yes" at bounding box center [323, 184] width 9 height 9
click at [323, 184] on input "Yes" at bounding box center [326, 183] width 6 height 6
radio input "true"
radio input "false"
click at [332, 225] on button "Download" at bounding box center [336, 230] width 46 height 20
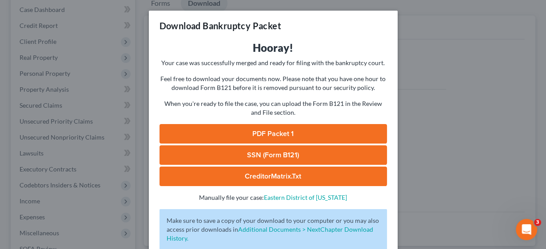
click at [274, 134] on link "PDF Packet 1" at bounding box center [272, 134] width 227 height 20
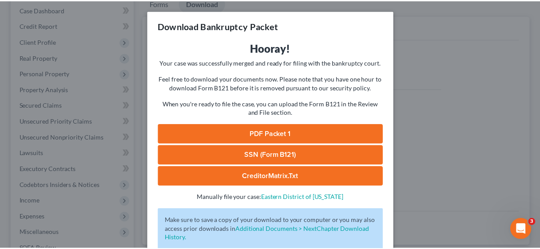
scroll to position [55, 0]
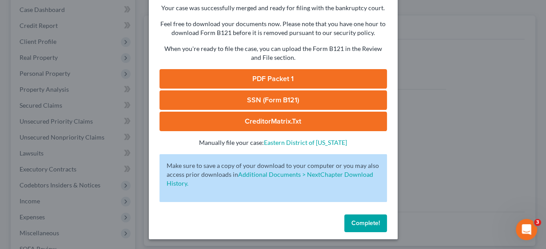
click at [353, 223] on span "Complete!" at bounding box center [365, 224] width 28 height 8
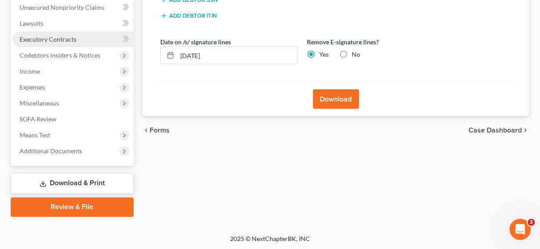
scroll to position [237, 0]
click at [96, 206] on link "Review & File" at bounding box center [72, 208] width 123 height 20
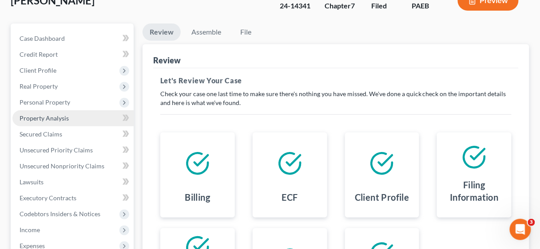
scroll to position [178, 0]
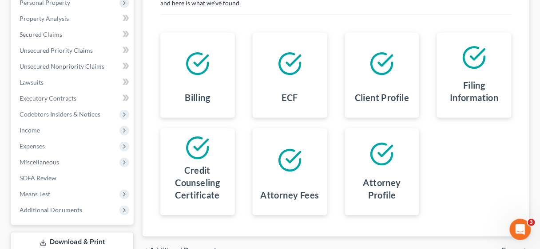
click at [92, 237] on link "Download & Print" at bounding box center [72, 243] width 123 height 21
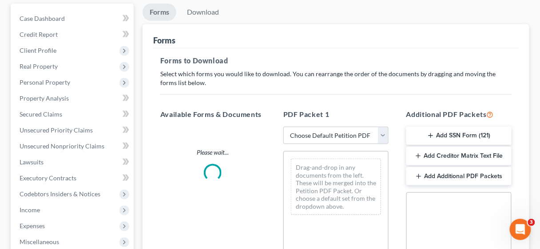
scroll to position [107, 0]
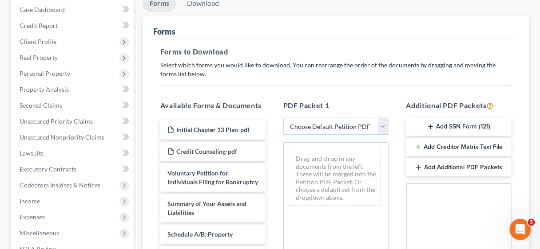
click at [384, 124] on select "Choose Default Petition PDF Packet Complete Bankruptcy Petition (all forms and …" at bounding box center [335, 127] width 105 height 18
select select "2"
click at [283, 118] on select "Choose Default Petition PDF Packet Complete Bankruptcy Petition (all forms and …" at bounding box center [335, 127] width 105 height 18
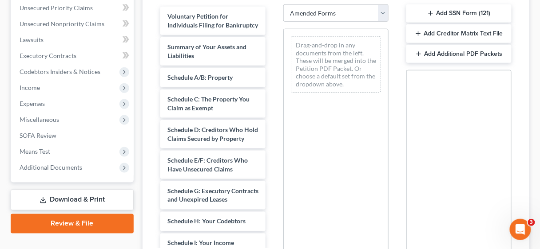
scroll to position [222, 0]
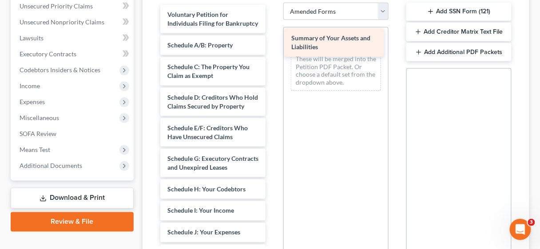
drag, startPoint x: 203, startPoint y: 53, endPoint x: 327, endPoint y: 39, distance: 124.7
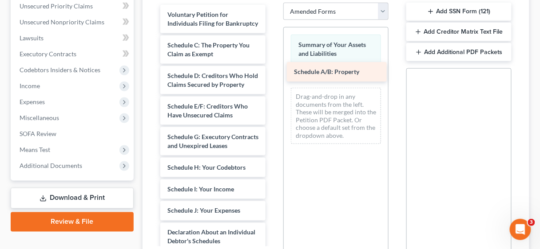
drag, startPoint x: 214, startPoint y: 50, endPoint x: 342, endPoint y: 69, distance: 129.2
click at [273, 69] on div "Schedule A/B: Property Voluntary Petition for Individuals Filing for Bankruptcy…" at bounding box center [212, 244] width 119 height 479
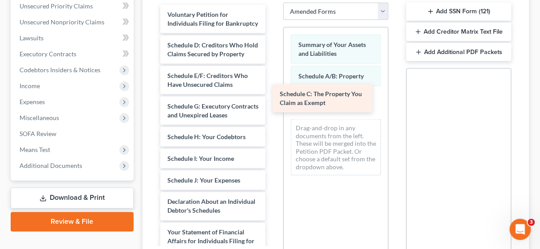
drag, startPoint x: 226, startPoint y: 59, endPoint x: 339, endPoint y: 100, distance: 119.6
click at [273, 100] on div "Schedule C: The Property You Claim as Exempt Voluntary Petition for Individuals…" at bounding box center [212, 229] width 119 height 448
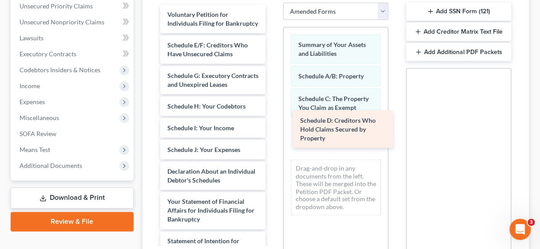
drag, startPoint x: 227, startPoint y: 65, endPoint x: 360, endPoint y: 133, distance: 149.1
click at [273, 133] on div "Schedule D: Creditors Who Hold Claims Secured by Property Voluntary Petition fo…" at bounding box center [212, 214] width 119 height 418
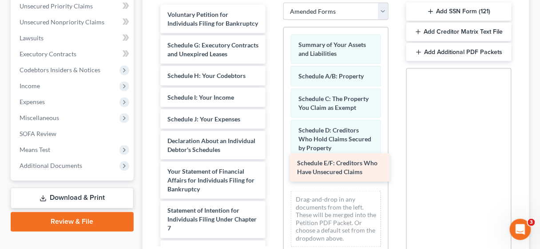
drag, startPoint x: 222, startPoint y: 53, endPoint x: 352, endPoint y: 163, distance: 170.3
click at [273, 163] on div "Schedule E/F: Creditors Who Have Unsecured Claims Voluntary Petition for Indivi…" at bounding box center [212, 198] width 119 height 387
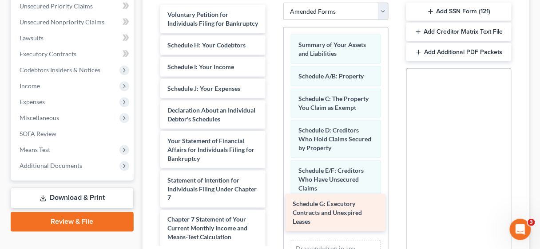
drag, startPoint x: 226, startPoint y: 67, endPoint x: 352, endPoint y: 219, distance: 196.4
click at [273, 219] on div "Schedule G: Executory Contracts and Unexpired Leases Voluntary Petition for Ind…" at bounding box center [212, 183] width 119 height 356
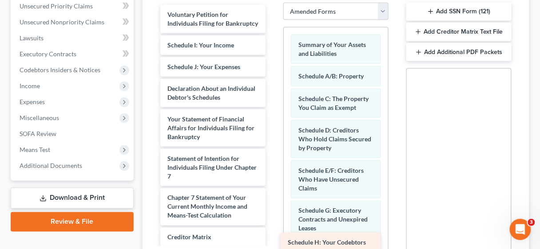
drag, startPoint x: 200, startPoint y: 52, endPoint x: 320, endPoint y: 242, distance: 224.9
click at [273, 242] on div "Schedule H: Your Codebtors Voluntary Petition for Individuals Filing for Bankru…" at bounding box center [212, 172] width 119 height 335
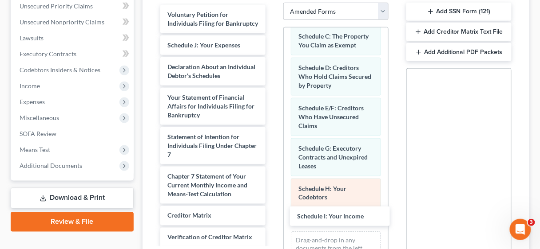
drag, startPoint x: 207, startPoint y: 51, endPoint x: 331, endPoint y: 198, distance: 192.2
click at [273, 213] on div "Schedule I: Your Income Voluntary Petition for Individuals Filing for Bankruptc…" at bounding box center [212, 161] width 119 height 313
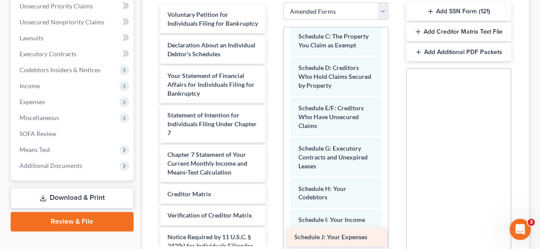
drag, startPoint x: 219, startPoint y: 54, endPoint x: 346, endPoint y: 239, distance: 224.1
click at [273, 239] on div "Schedule J: Your Expenses Voluntary Petition for Individuals Filing for Bankrup…" at bounding box center [212, 150] width 119 height 291
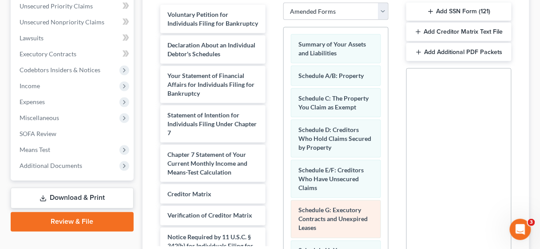
scroll to position [0, 0]
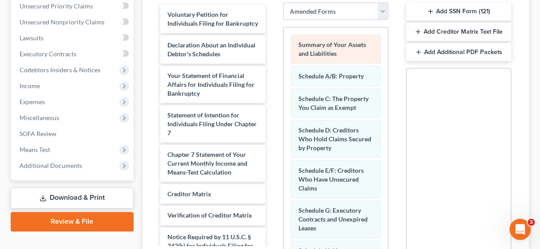
click at [342, 49] on div "Summary of Your Assets and Liabilities" at bounding box center [336, 49] width 90 height 29
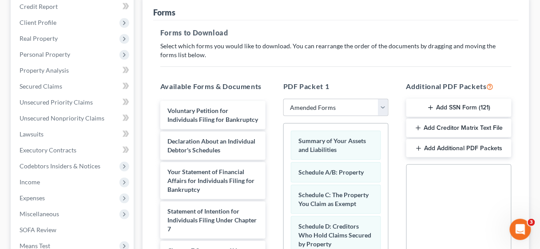
scroll to position [80, 0]
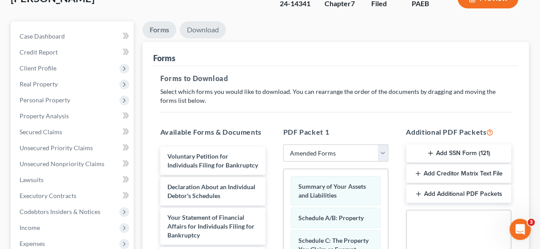
click at [208, 30] on link "Download" at bounding box center [203, 29] width 46 height 17
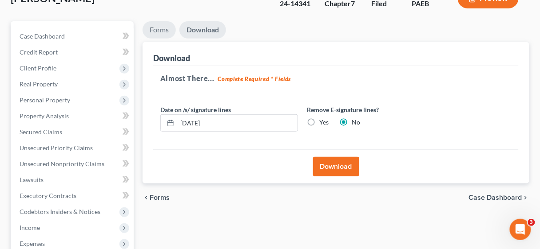
click at [162, 27] on link "Forms" at bounding box center [158, 29] width 33 height 17
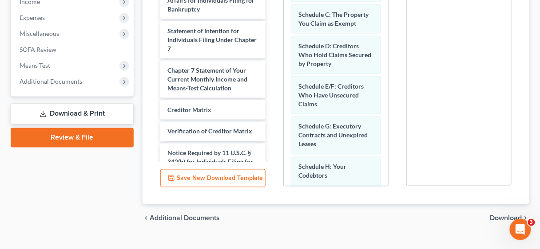
scroll to position [322, 0]
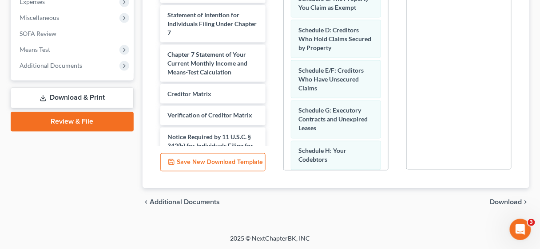
click at [74, 92] on link "Download & Print" at bounding box center [72, 98] width 123 height 21
click at [77, 128] on link "Review & File" at bounding box center [72, 122] width 123 height 20
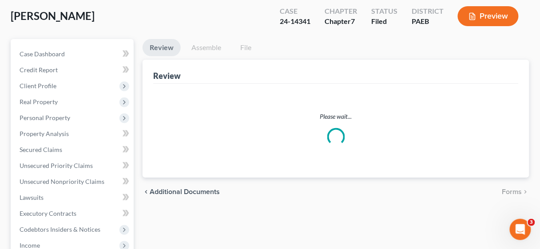
scroll to position [213, 0]
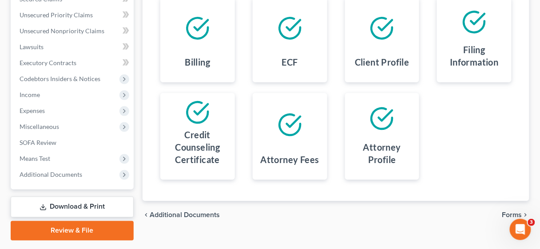
click at [86, 206] on link "Download & Print" at bounding box center [72, 207] width 123 height 21
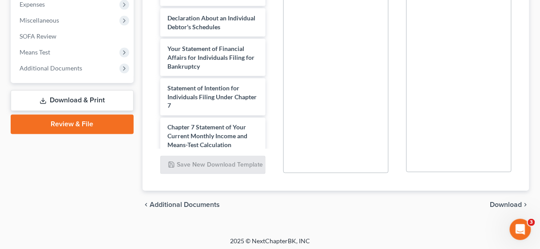
scroll to position [249, 0]
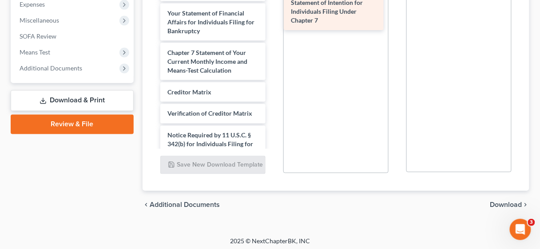
drag, startPoint x: 209, startPoint y: 83, endPoint x: 332, endPoint y: 7, distance: 144.5
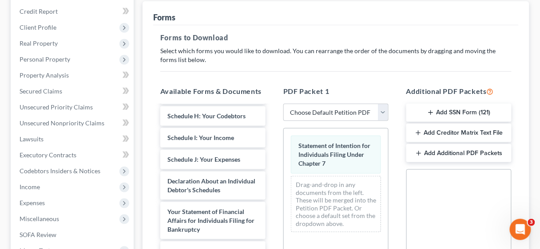
scroll to position [107, 0]
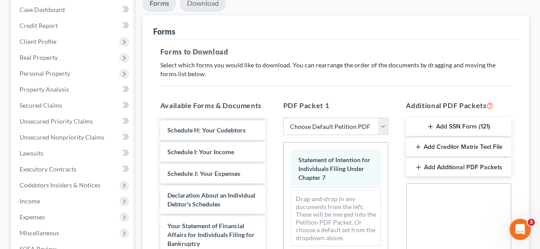
click at [202, 2] on link "Download" at bounding box center [203, 3] width 46 height 17
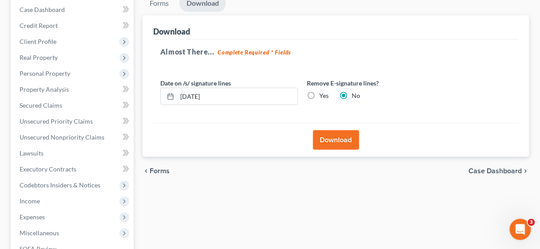
click at [319, 94] on label "Yes" at bounding box center [323, 95] width 9 height 9
click at [323, 94] on input "Yes" at bounding box center [326, 94] width 6 height 6
radio input "true"
radio input "false"
click at [348, 144] on button "Download" at bounding box center [336, 141] width 46 height 20
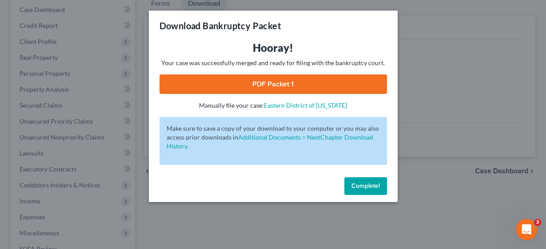
click at [289, 84] on link "PDF Packet 1" at bounding box center [272, 85] width 227 height 20
click at [362, 185] on span "Complete!" at bounding box center [365, 186] width 28 height 8
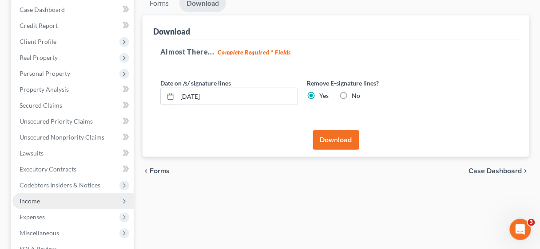
scroll to position [237, 0]
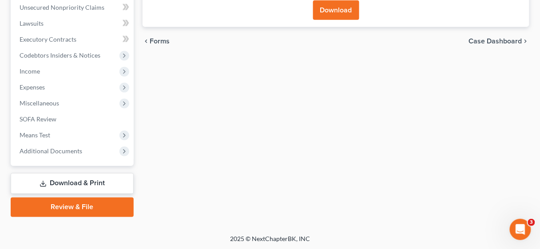
click at [63, 210] on link "Review & File" at bounding box center [72, 208] width 123 height 20
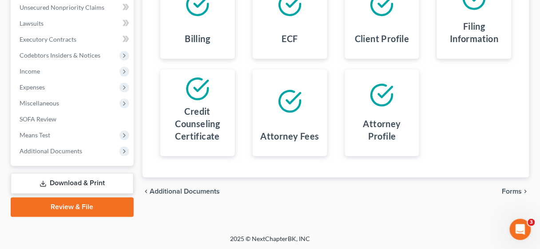
click at [76, 186] on link "Download & Print" at bounding box center [72, 184] width 123 height 21
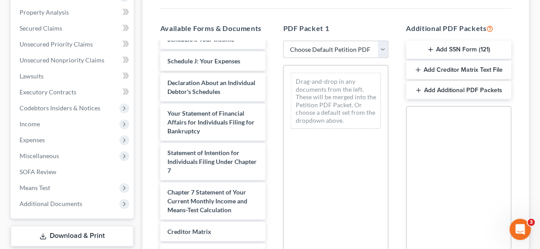
scroll to position [320, 0]
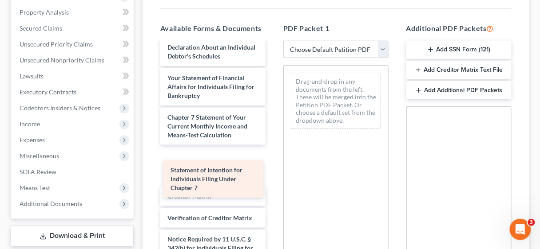
drag, startPoint x: 210, startPoint y: 156, endPoint x: 212, endPoint y: 183, distance: 27.2
click at [212, 183] on div "Statement of Intention for Individuals Filing Under Chapter 7 Initial Chapter 1…" at bounding box center [212, 10] width 119 height 575
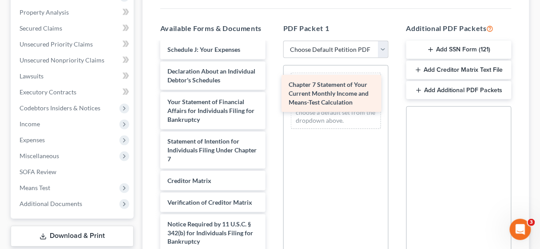
drag, startPoint x: 209, startPoint y: 155, endPoint x: 330, endPoint y: 97, distance: 134.4
click at [273, 97] on div "Chapter 7 Statement of Your Current Monthly Income and Means-Test Calculation I…" at bounding box center [212, 14] width 119 height 535
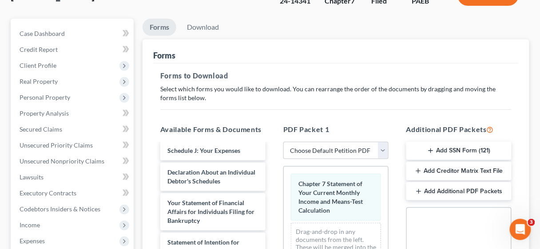
scroll to position [77, 0]
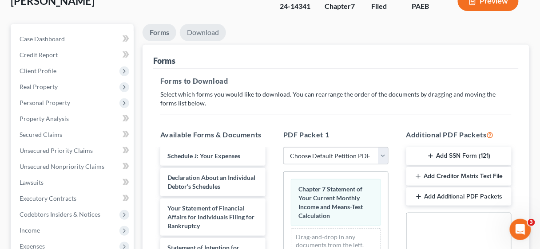
click at [201, 32] on link "Download" at bounding box center [203, 32] width 46 height 17
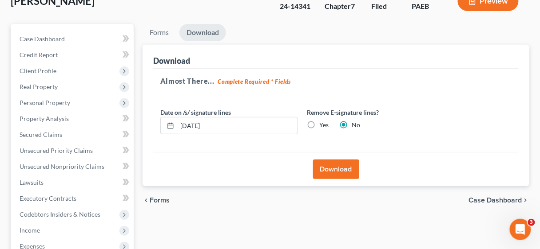
drag, startPoint x: 309, startPoint y: 124, endPoint x: 316, endPoint y: 136, distance: 13.7
click at [319, 123] on label "Yes" at bounding box center [323, 125] width 9 height 9
click at [323, 123] on input "Yes" at bounding box center [326, 124] width 6 height 6
radio input "true"
radio input "false"
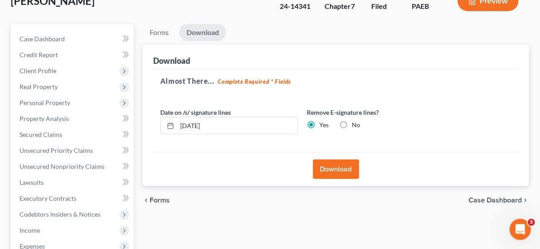
click at [331, 165] on button "Download" at bounding box center [336, 170] width 46 height 20
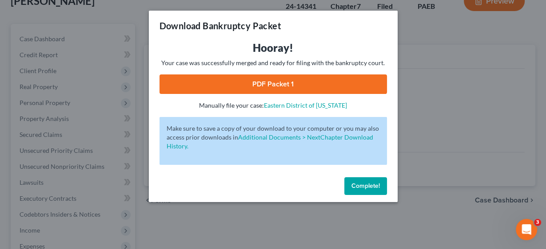
click at [279, 83] on link "PDF Packet 1" at bounding box center [272, 85] width 227 height 20
click at [363, 184] on span "Complete!" at bounding box center [365, 186] width 28 height 8
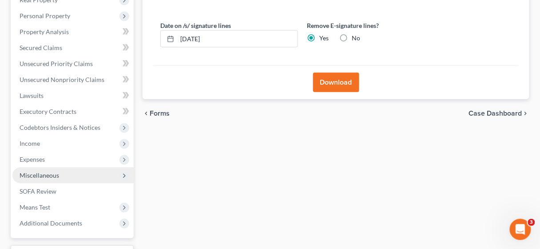
scroll to position [184, 0]
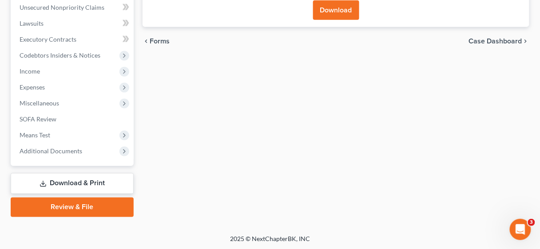
click at [77, 214] on link "Review & File" at bounding box center [72, 208] width 123 height 20
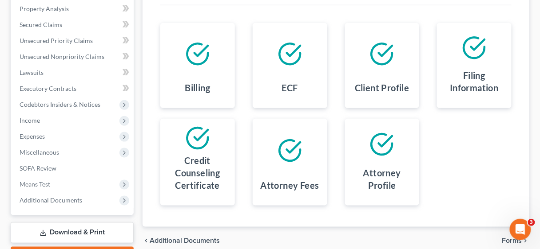
scroll to position [213, 0]
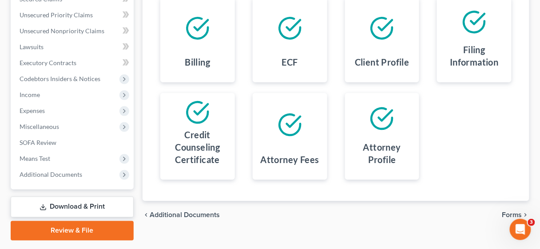
click at [87, 212] on link "Download & Print" at bounding box center [72, 207] width 123 height 21
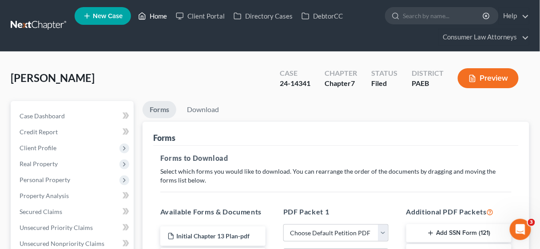
click at [157, 15] on link "Home" at bounding box center [153, 16] width 38 height 16
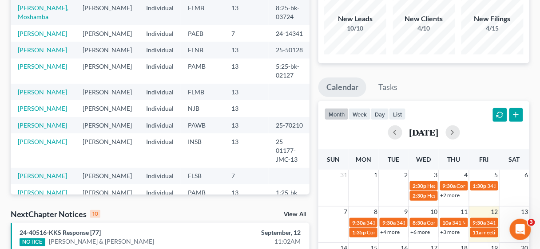
scroll to position [107, 0]
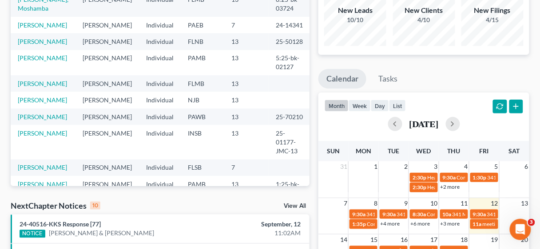
click at [476, 117] on div "[DATE]" at bounding box center [423, 124] width 198 height 14
click at [460, 122] on button "button" at bounding box center [453, 124] width 14 height 14
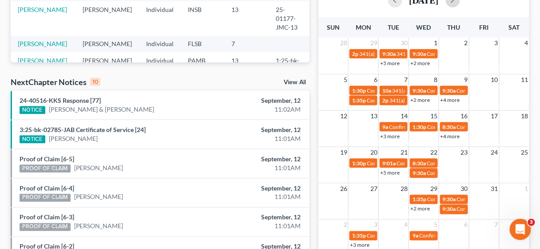
scroll to position [249, 0]
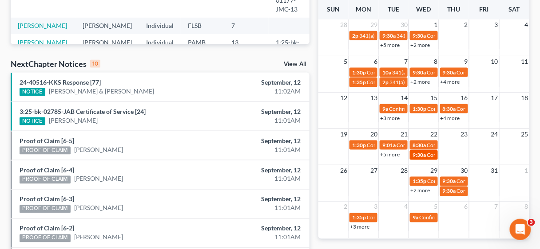
click at [426, 154] on div "9:30a Confirmation Hearing [PERSON_NAME]" at bounding box center [423, 155] width 23 height 7
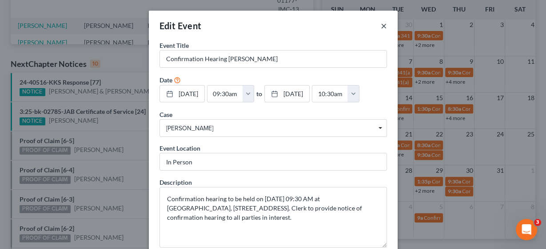
click at [380, 24] on button "×" at bounding box center [383, 25] width 6 height 11
